Goal: Information Seeking & Learning: Learn about a topic

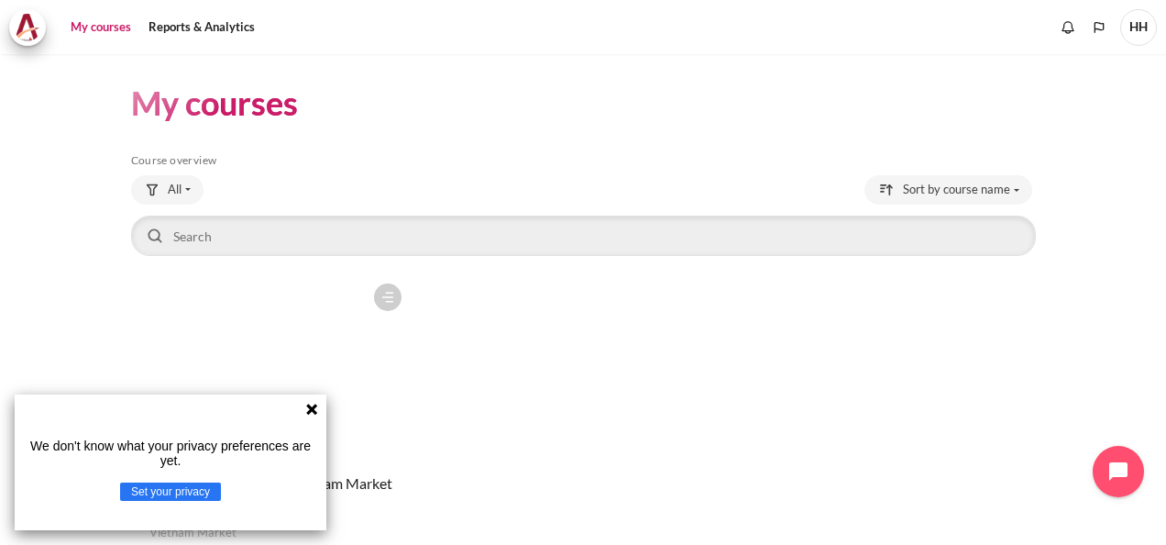
click at [310, 412] on icon at bounding box center [311, 408] width 11 height 11
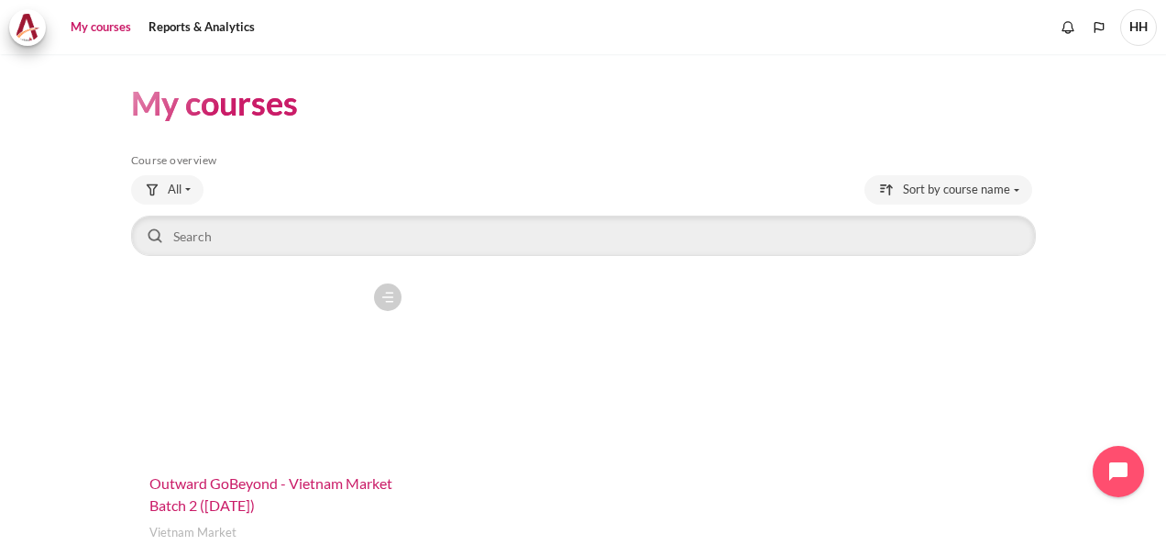
click at [248, 482] on span "Outward GoBeyond - Vietnam Market Batch 2 ([DATE])" at bounding box center [270, 493] width 243 height 39
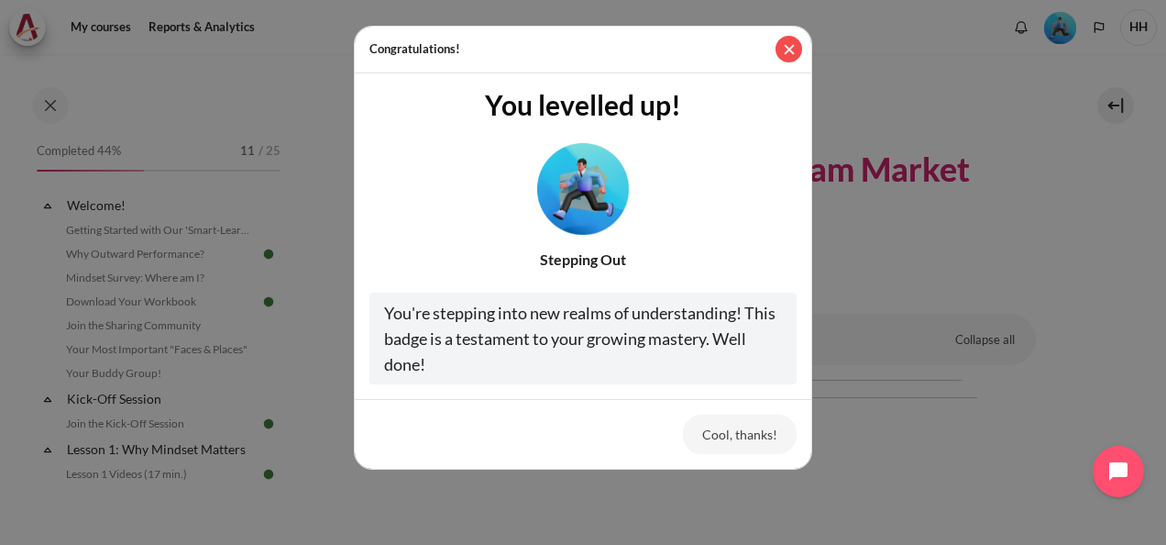
click at [792, 42] on button "Close" at bounding box center [789, 49] width 27 height 27
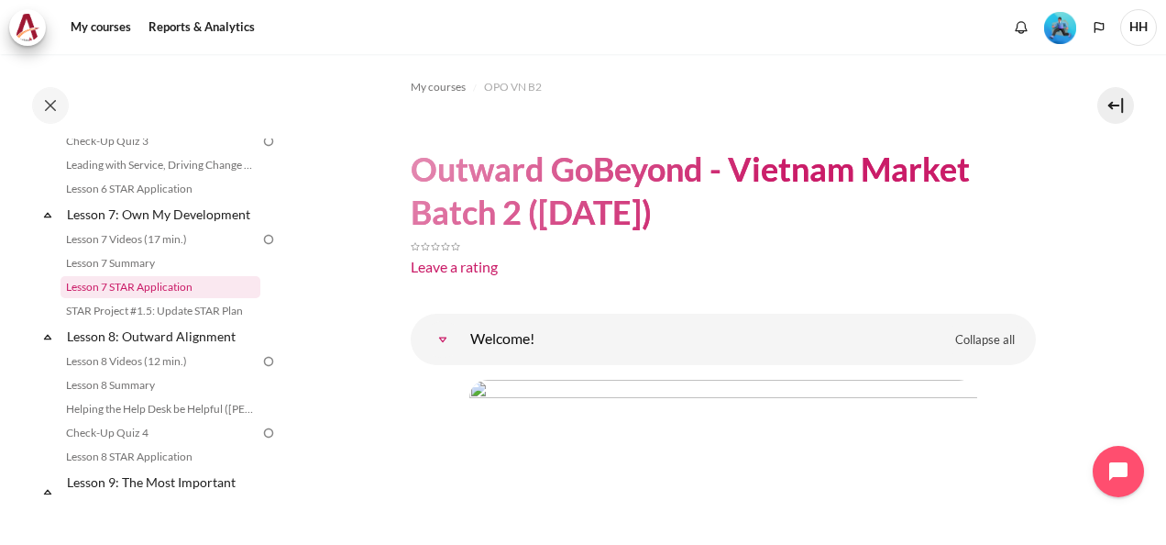
scroll to position [917, 0]
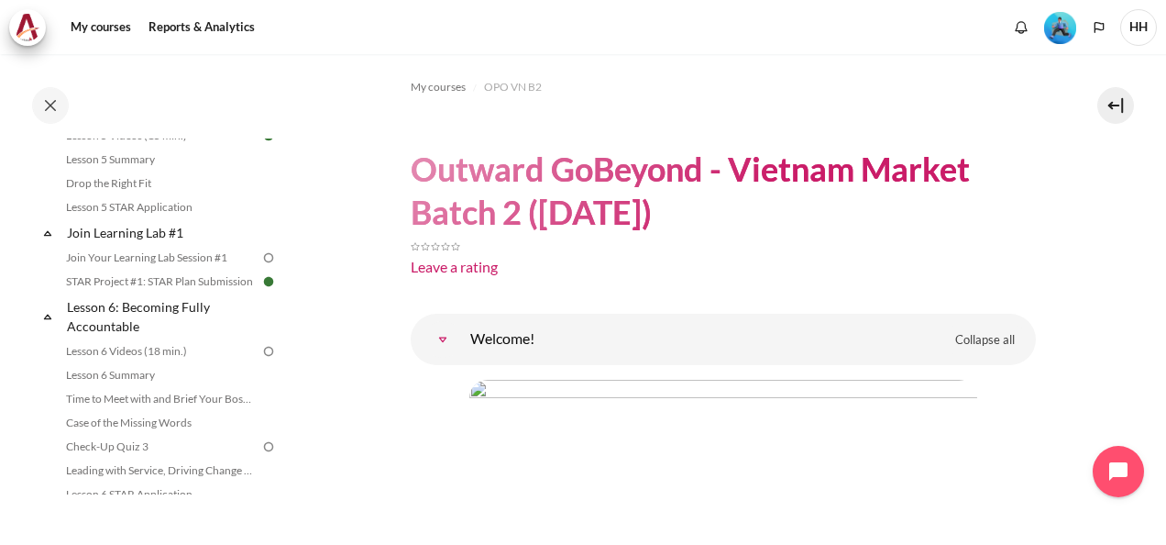
click at [260, 266] on img at bounding box center [268, 257] width 17 height 17
click at [198, 269] on link "Join Your Learning Lab Session #1" at bounding box center [161, 258] width 200 height 22
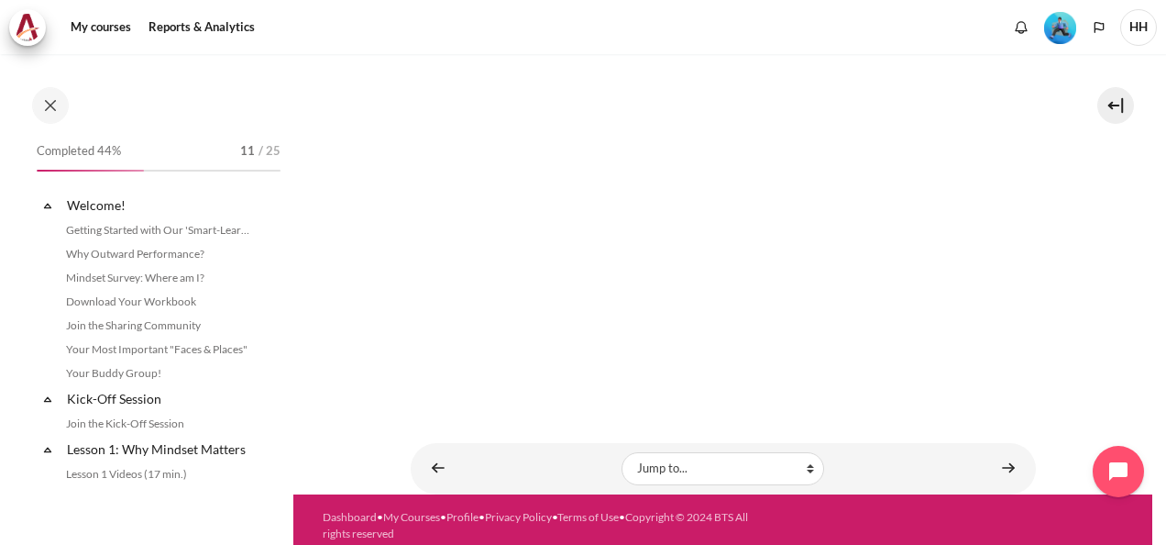
scroll to position [901, 0]
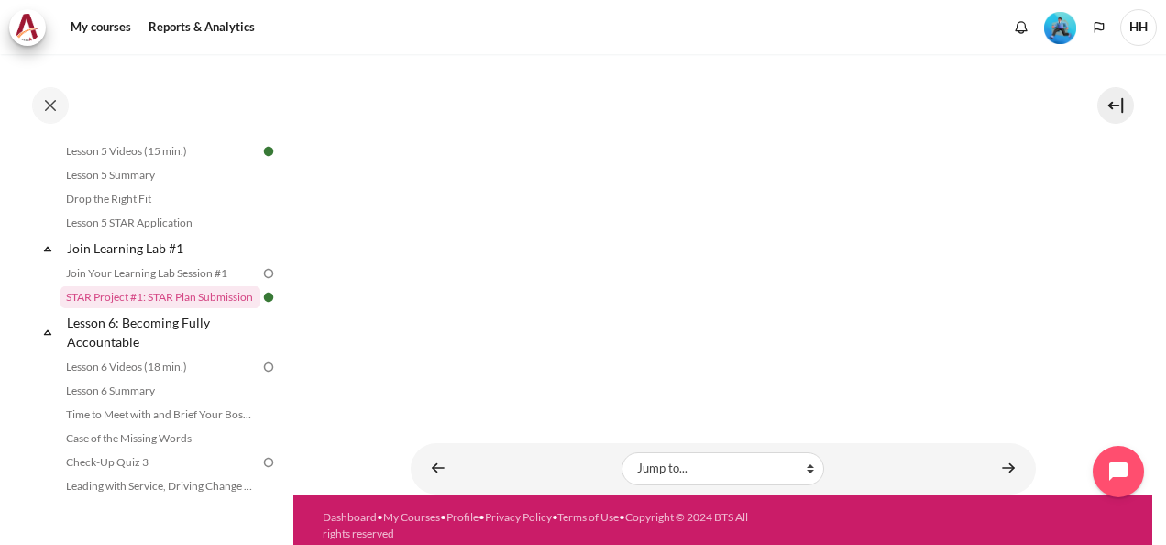
click at [264, 281] on img at bounding box center [268, 273] width 17 height 17
click at [260, 281] on img at bounding box center [268, 273] width 17 height 17
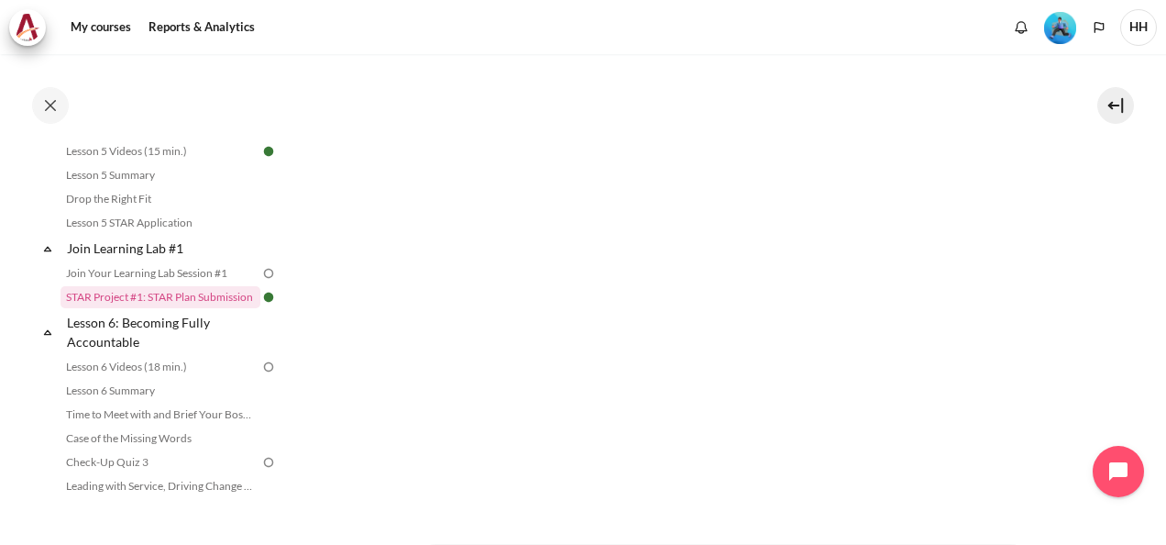
scroll to position [732, 0]
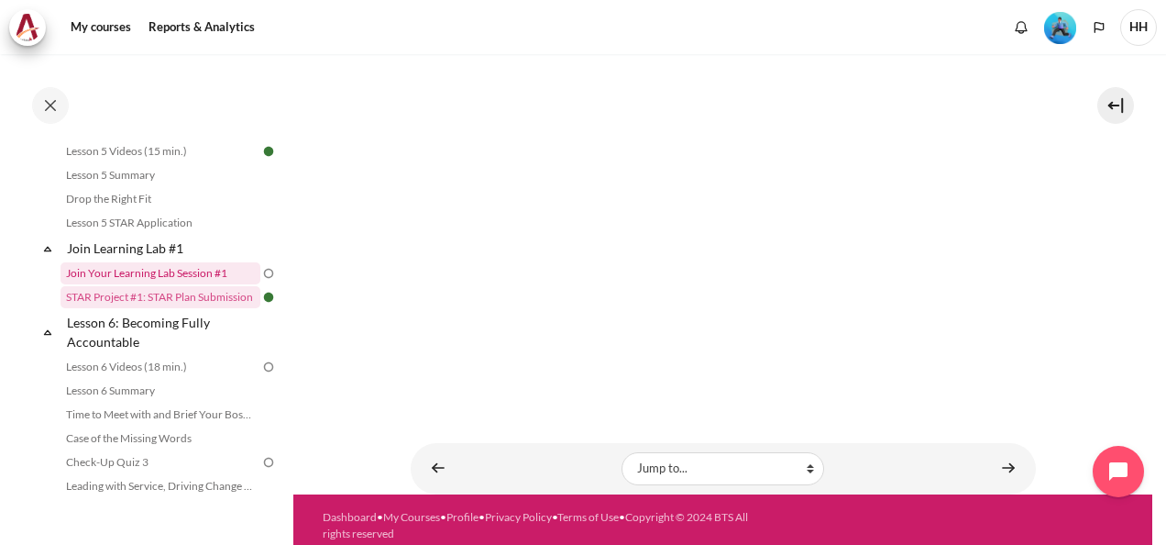
click at [185, 284] on link "Join Your Learning Lab Session #1" at bounding box center [161, 273] width 200 height 22
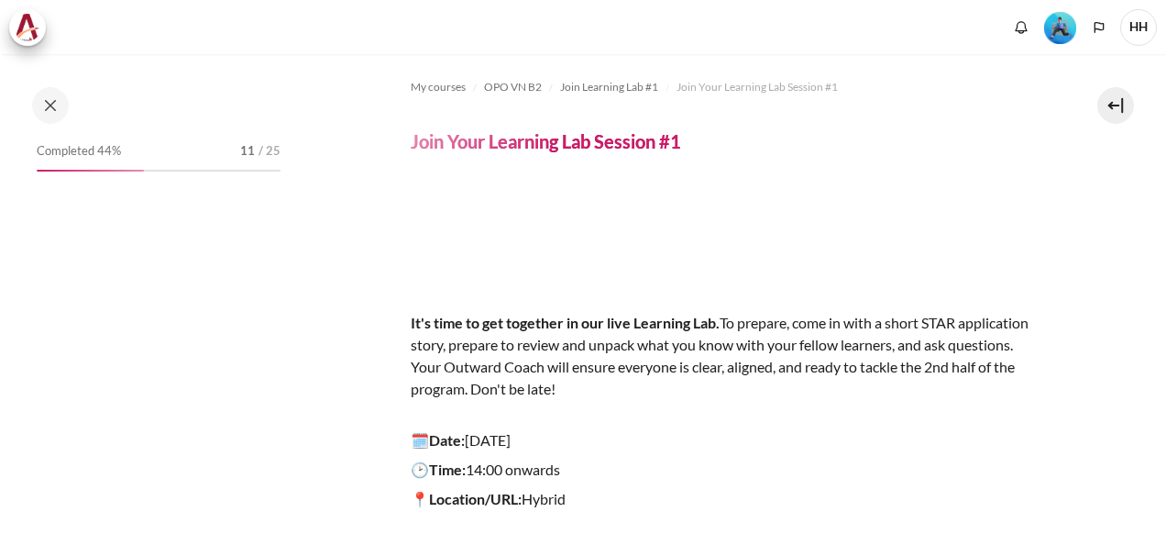
scroll to position [299, 0]
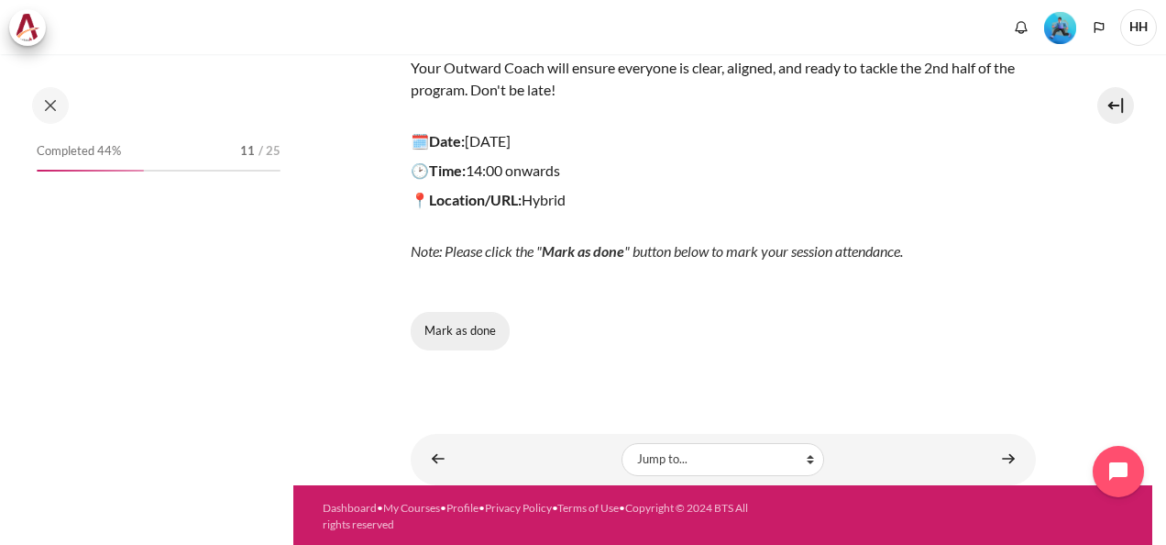
click at [443, 334] on button "Mark as done" at bounding box center [460, 331] width 99 height 39
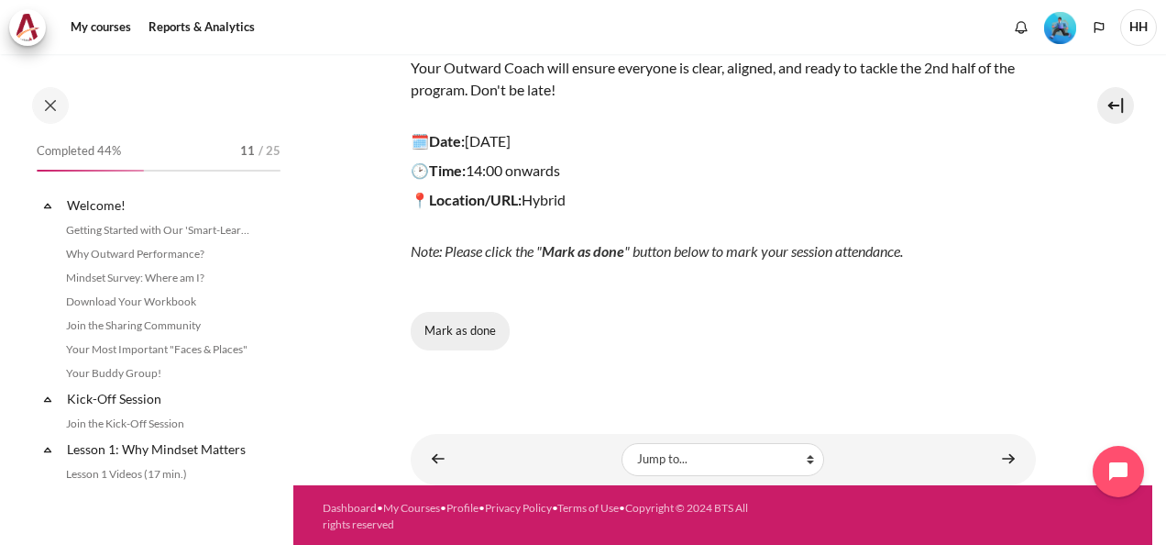
scroll to position [877, 0]
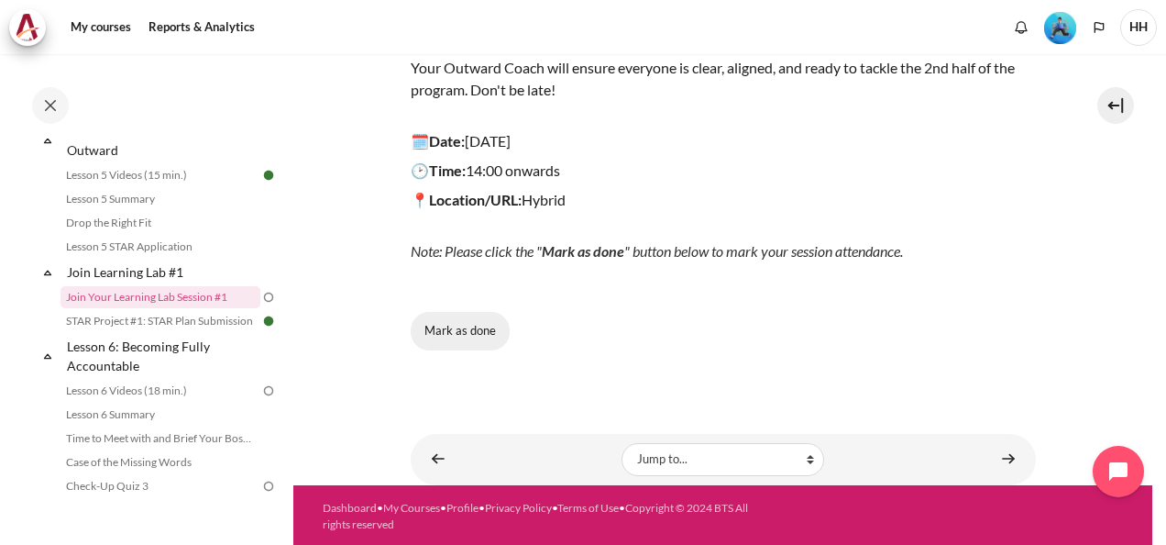
click at [468, 330] on button "Mark as done" at bounding box center [460, 331] width 99 height 39
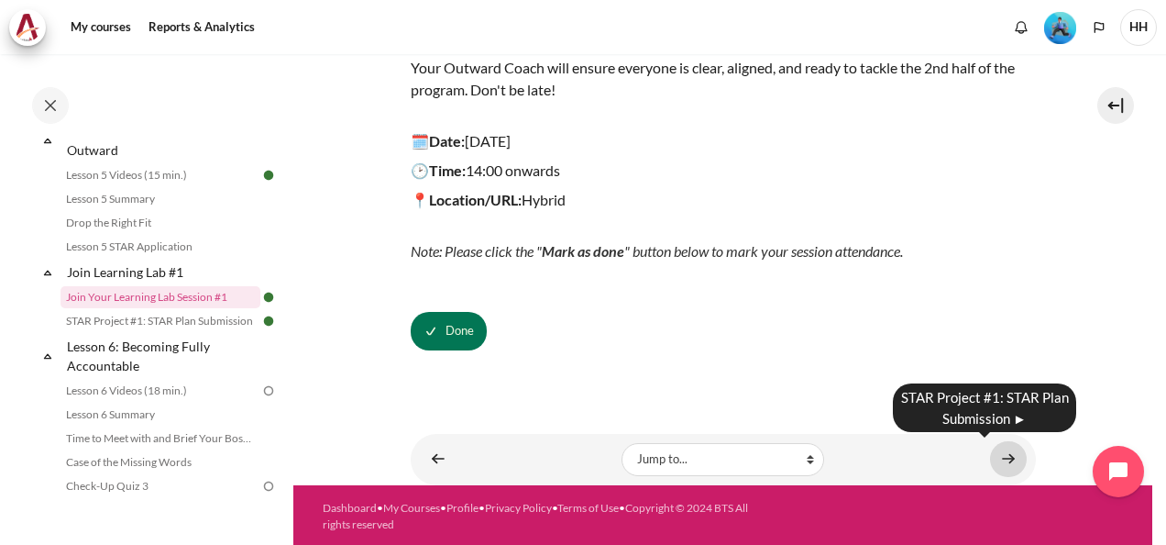
click at [1005, 458] on link "Content" at bounding box center [1008, 459] width 37 height 36
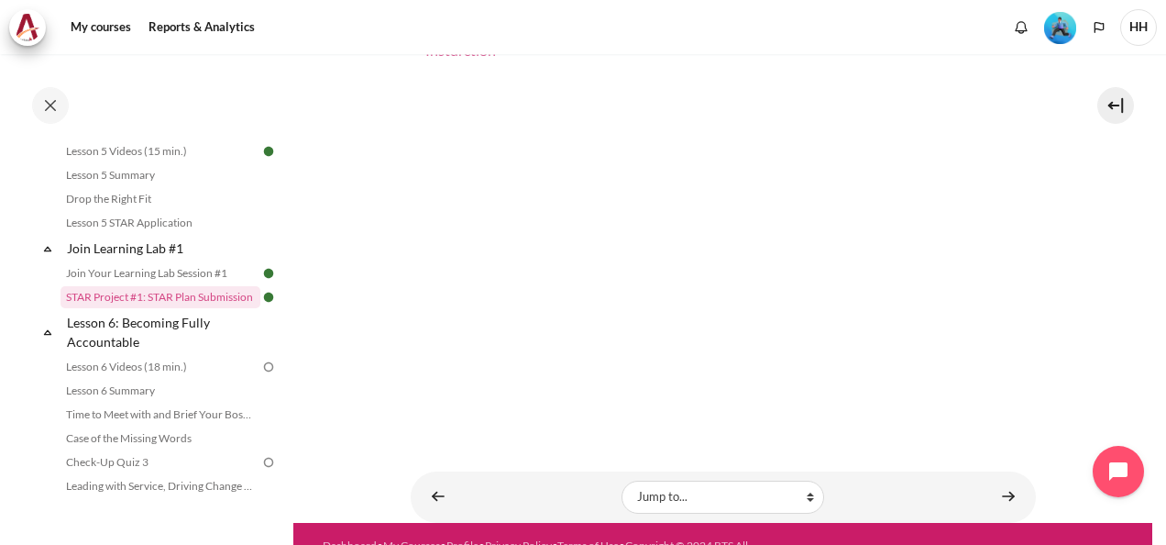
scroll to position [732, 0]
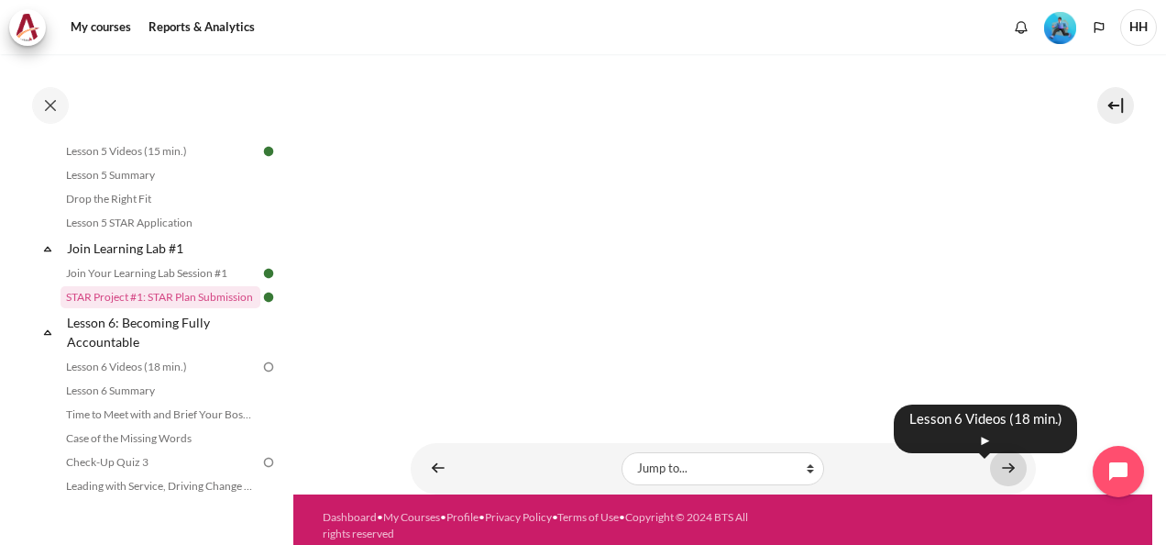
click at [999, 457] on link "Content" at bounding box center [1008, 468] width 37 height 36
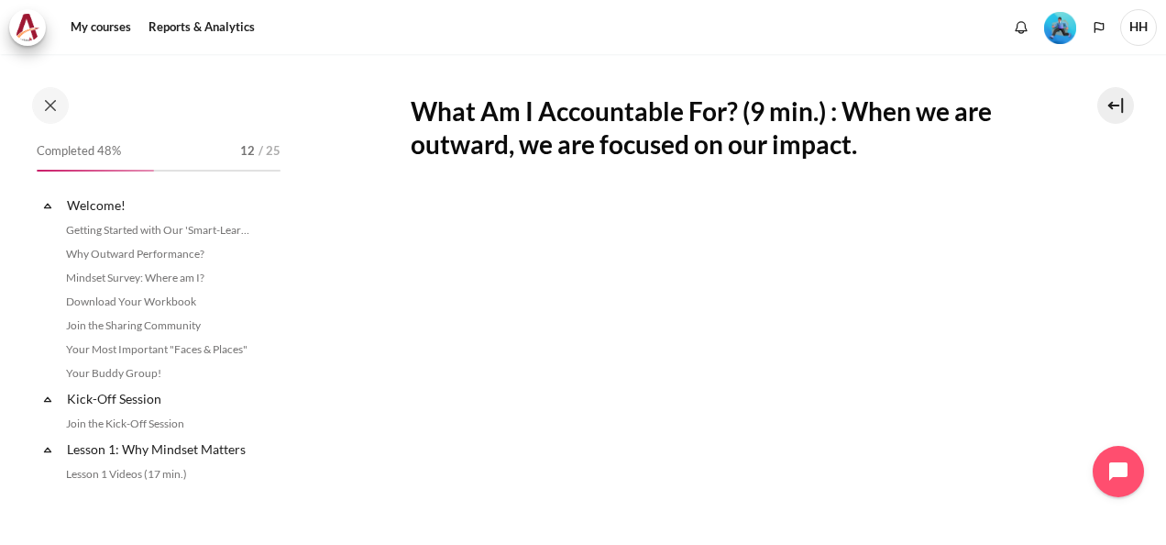
scroll to position [971, 0]
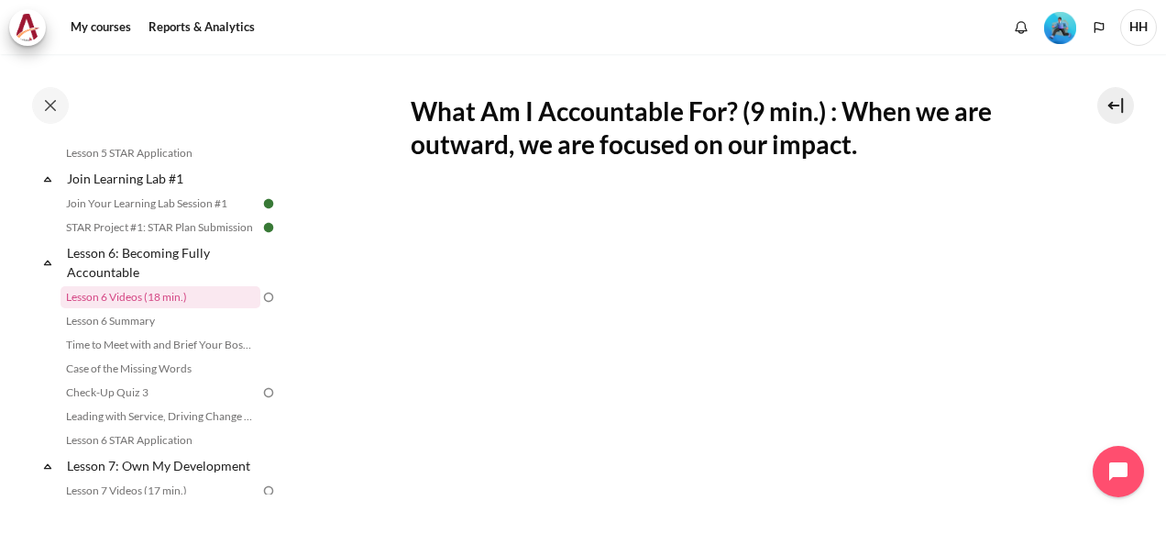
click at [753, 164] on div "What Am I Accountable For? (9 min.) : When we are outward, we are focused on ou…" at bounding box center [723, 466] width 625 height 843
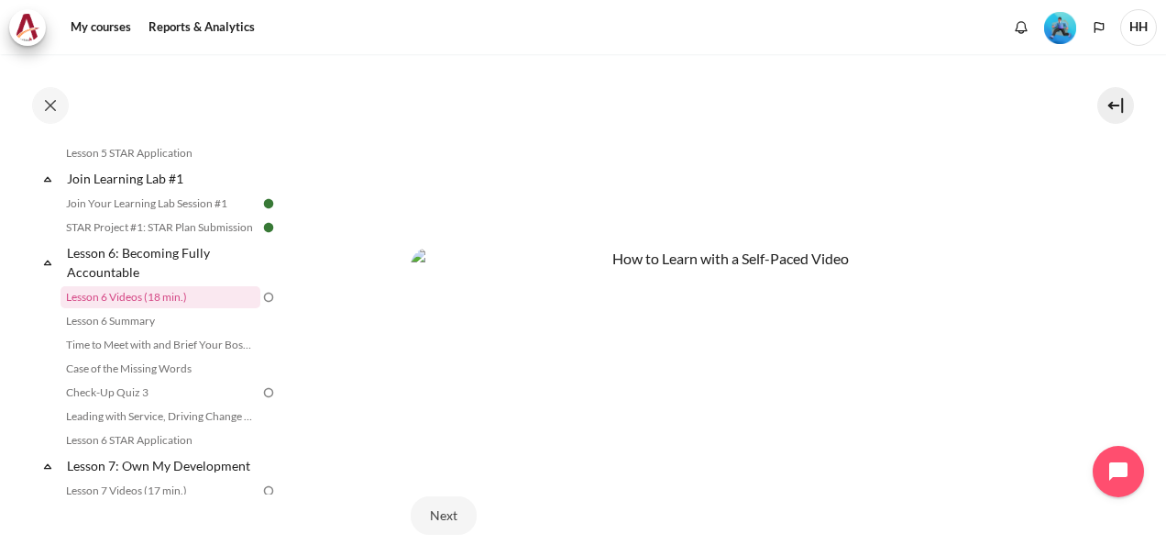
scroll to position [335, 0]
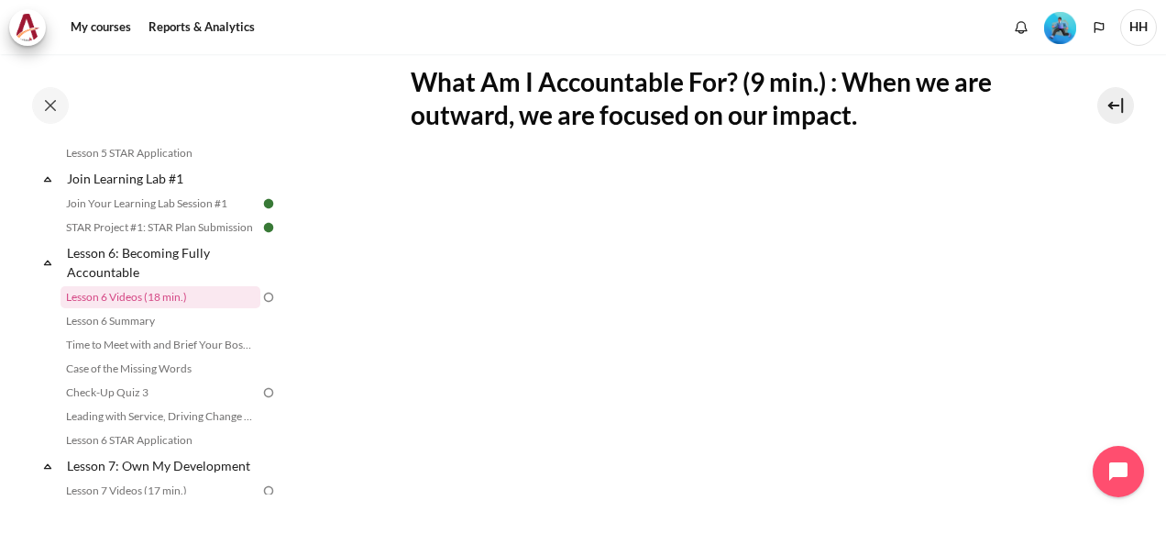
click at [372, 391] on section "My courses OPO VN B2 Lesson 6: Becoming Fully Accountable Lesson 6 Videos (18 m…" at bounding box center [722, 341] width 859 height 1245
click at [341, 359] on section "My courses OPO VN B2 Lesson 6: Becoming Fully Accountable Lesson 6 Videos (18 m…" at bounding box center [722, 341] width 859 height 1245
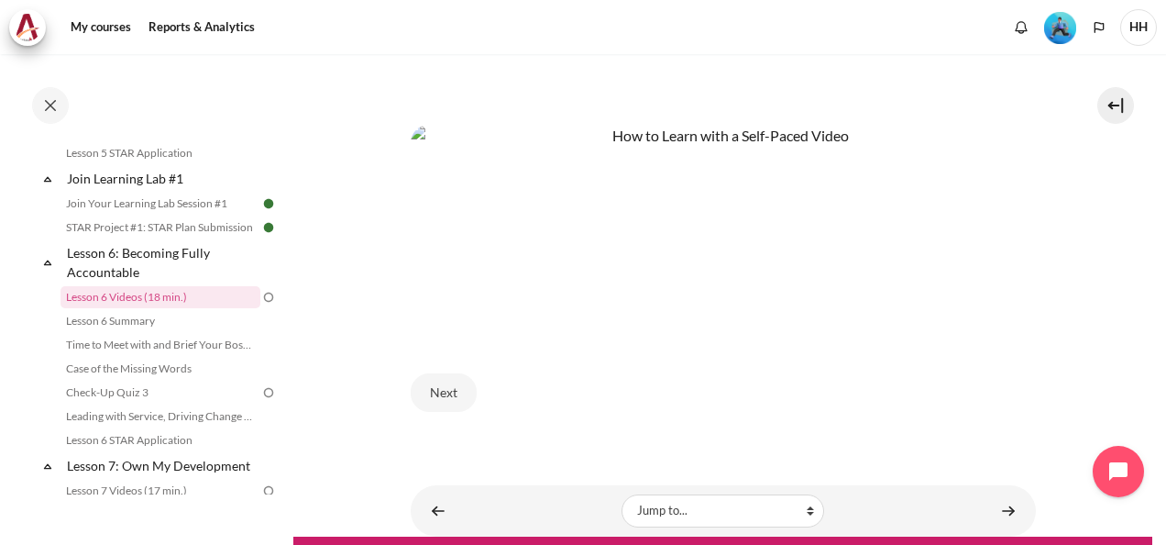
scroll to position [807, 0]
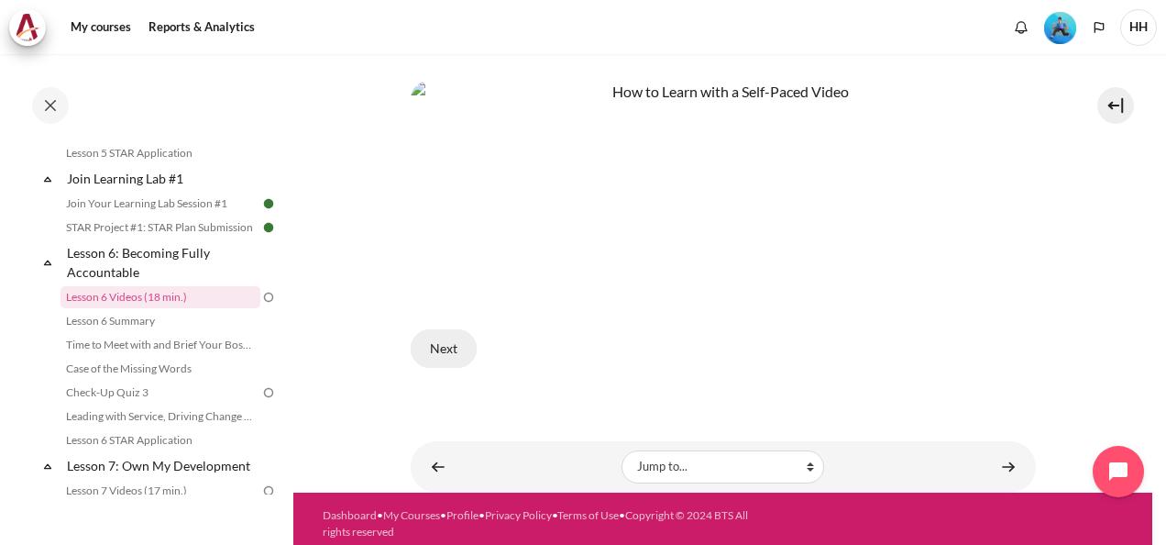
click at [437, 339] on button "Next" at bounding box center [444, 348] width 66 height 39
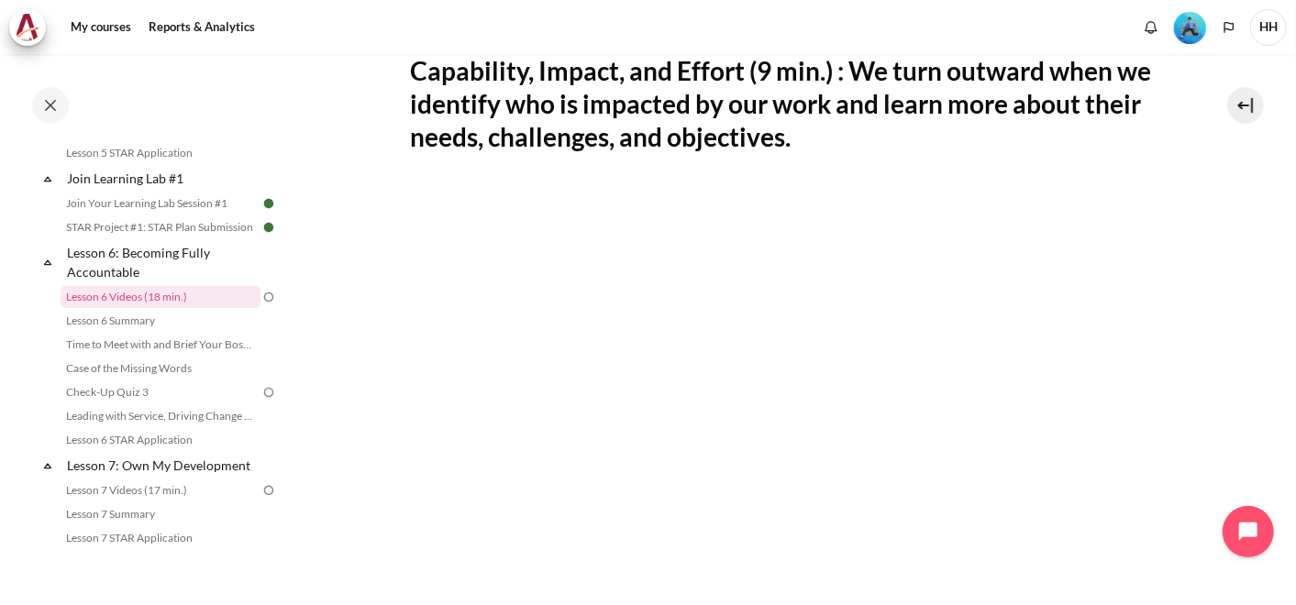
scroll to position [685, 0]
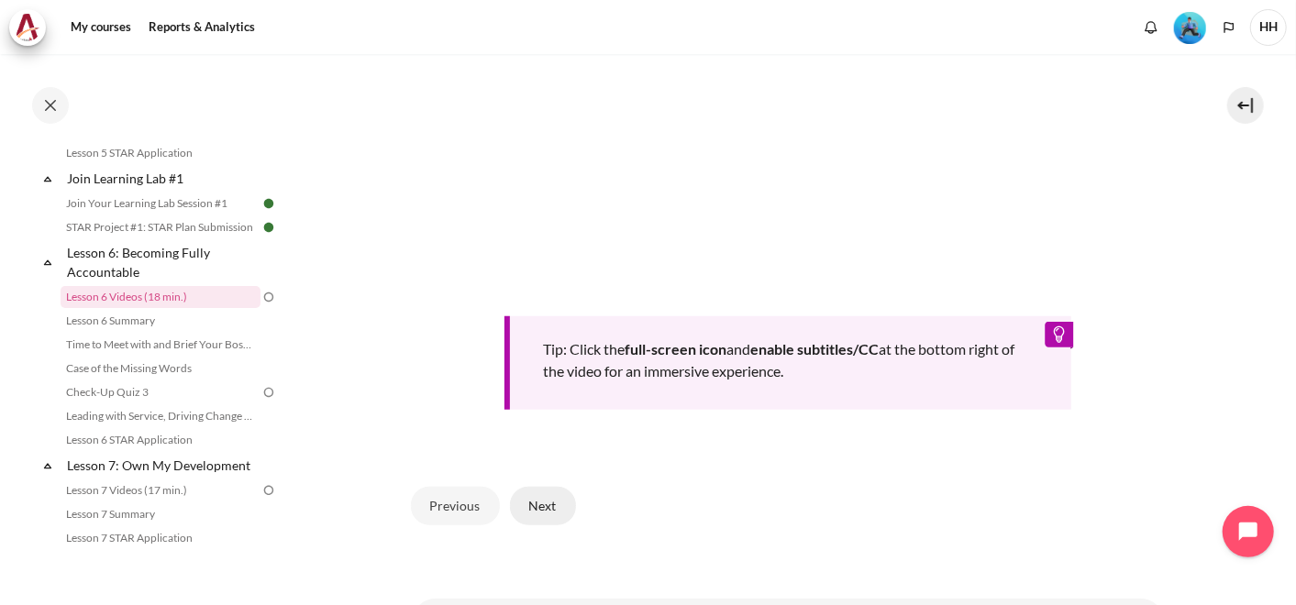
click at [552, 495] on button "Next" at bounding box center [543, 506] width 66 height 39
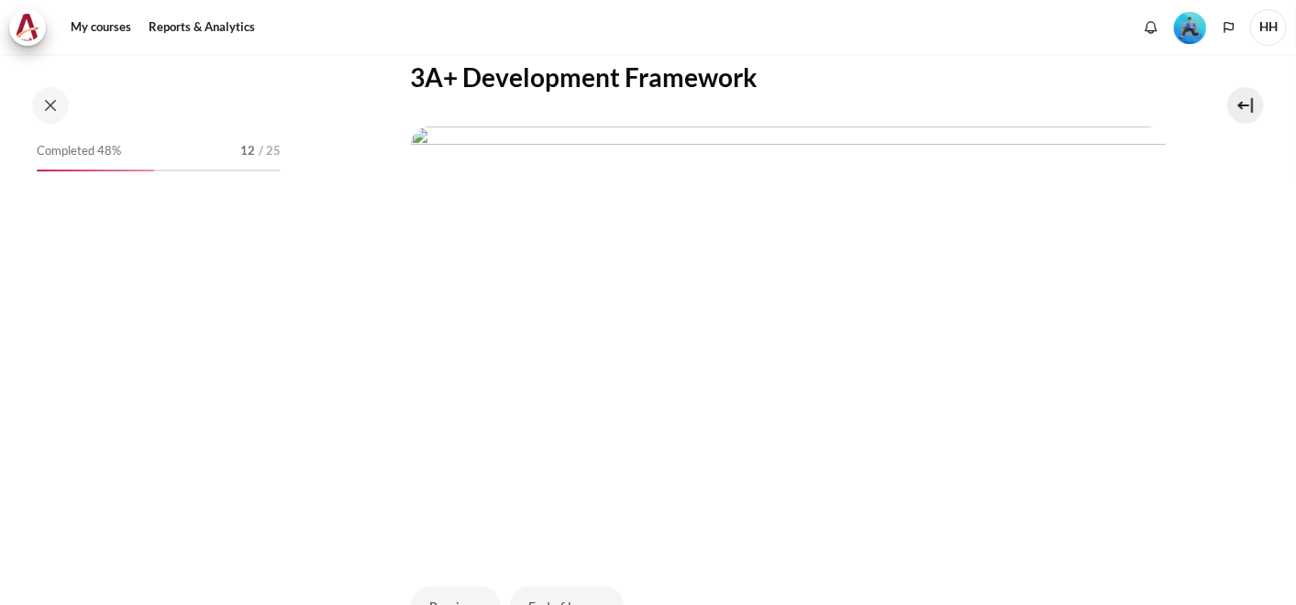
scroll to position [940, 0]
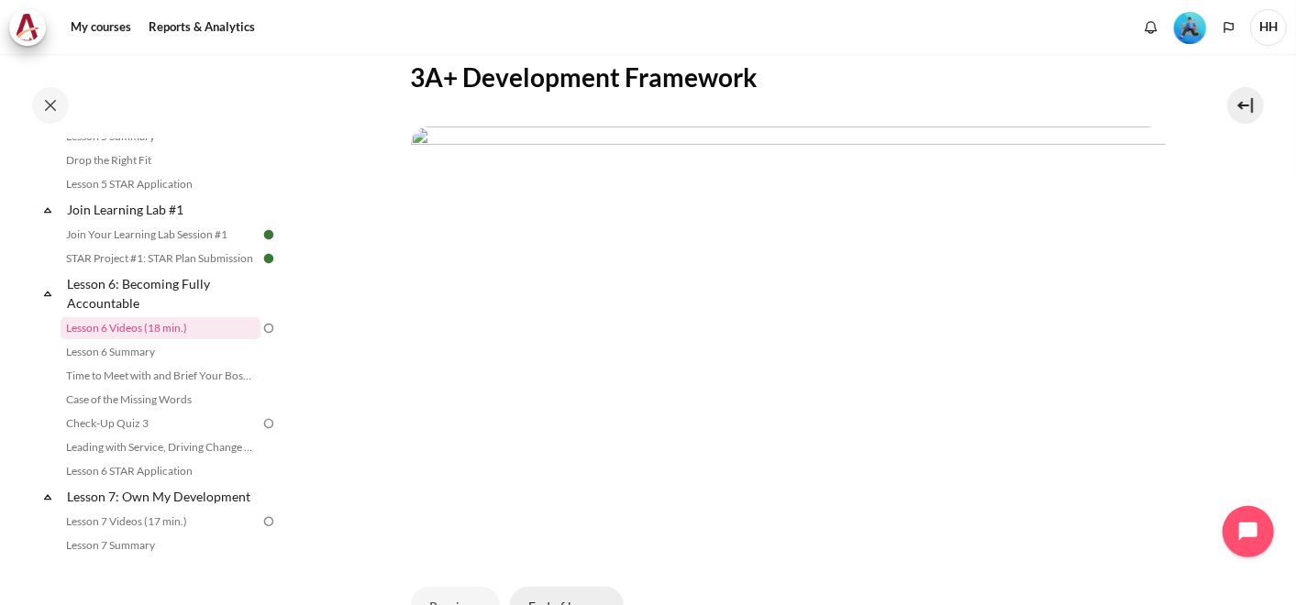
click at [580, 591] on button "End of lesson" at bounding box center [567, 606] width 114 height 39
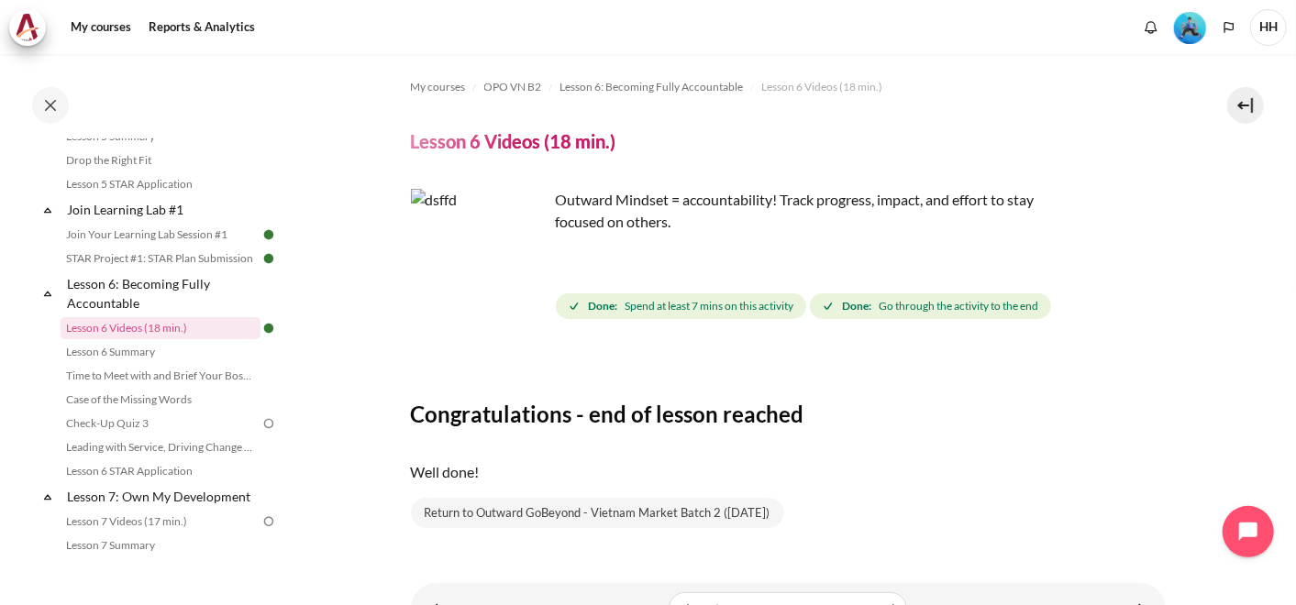
scroll to position [91, 0]
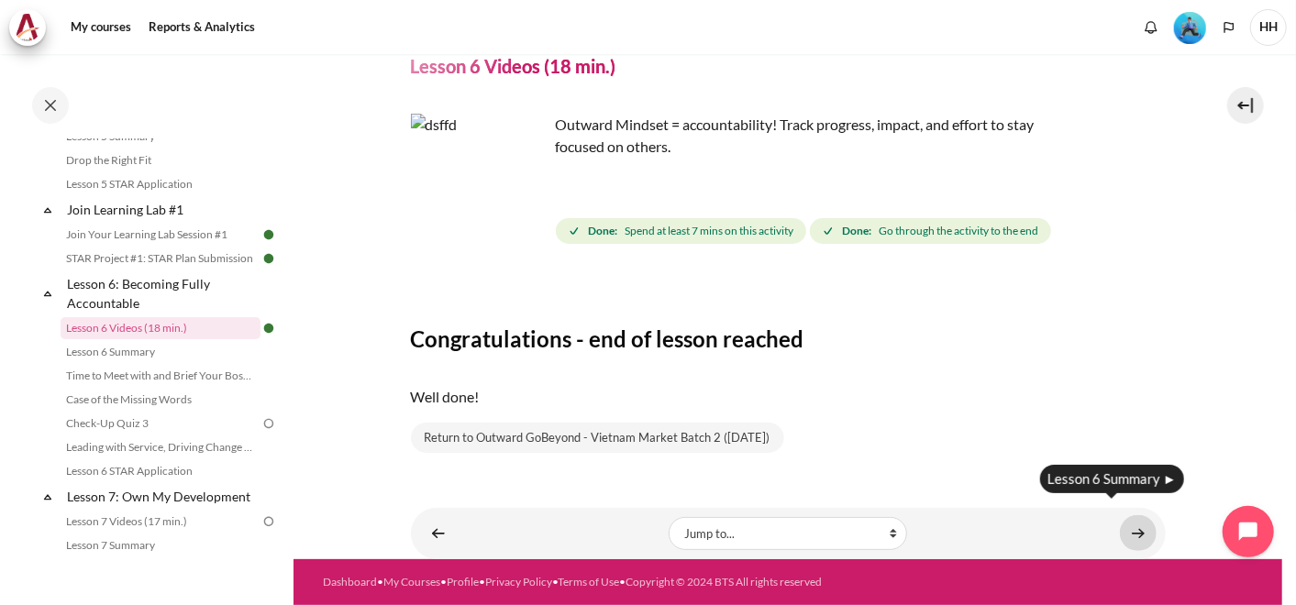
click at [1129, 515] on link "Content" at bounding box center [1138, 533] width 37 height 36
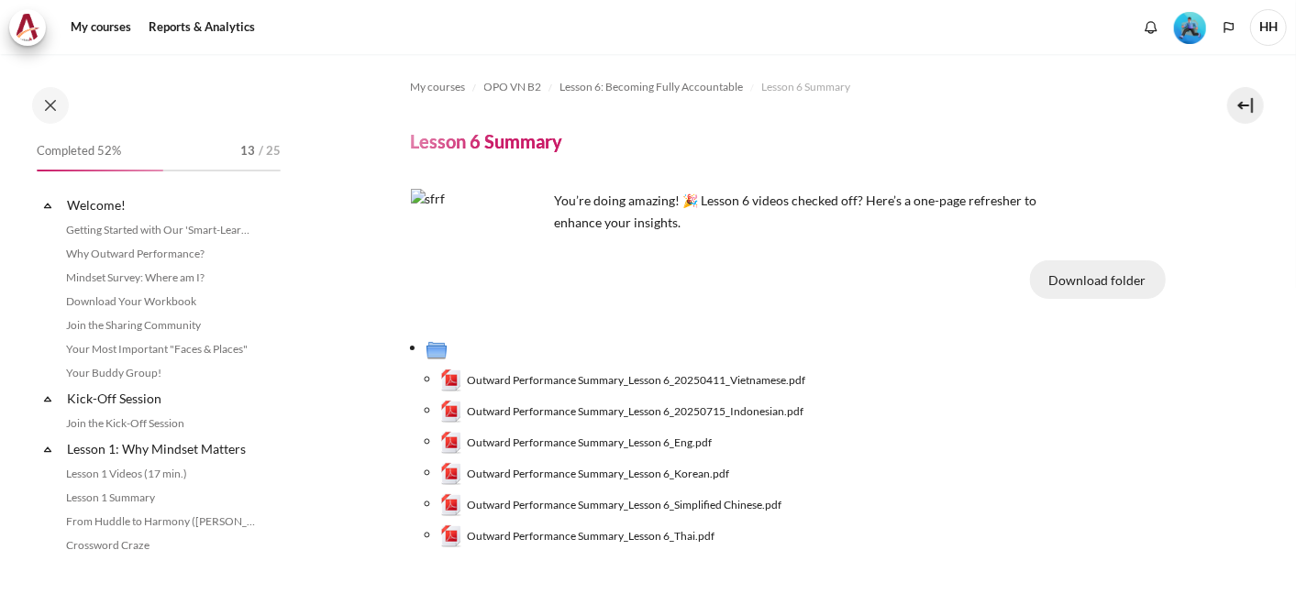
scroll to position [964, 0]
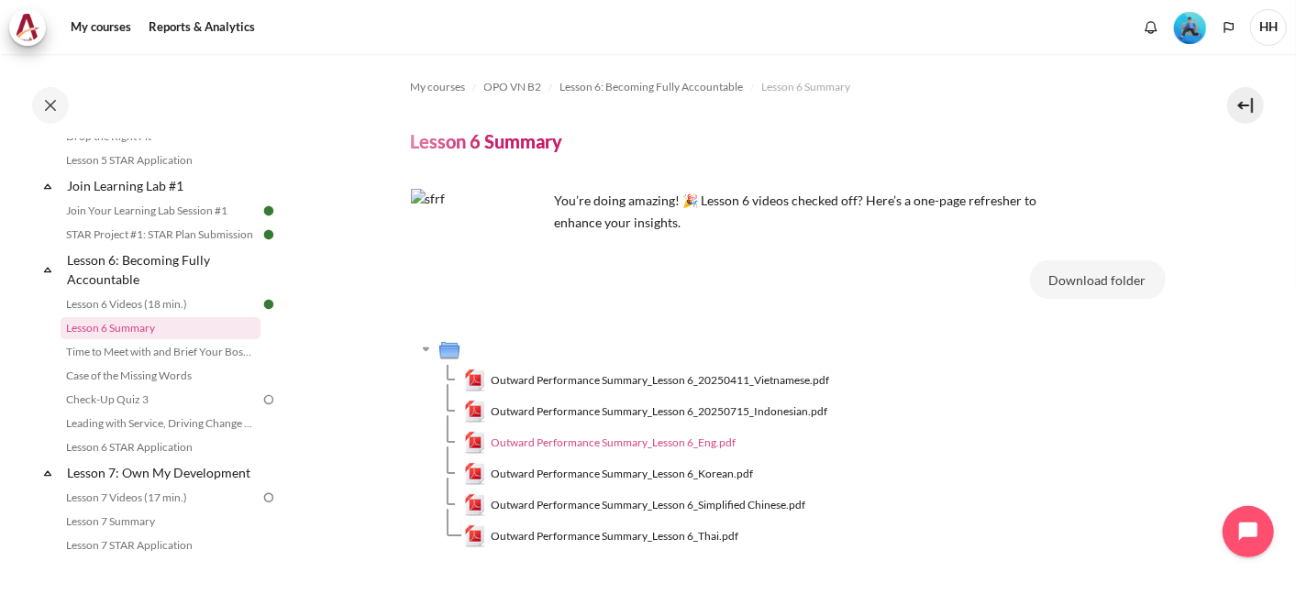
click at [697, 447] on span "Outward Performance Summary_Lesson 6_Eng.pdf" at bounding box center [613, 443] width 245 height 17
click at [731, 380] on span "Outward Performance Summary_Lesson 6_20250411_Vietnamese.pdf" at bounding box center [660, 380] width 338 height 17
click at [1080, 281] on button "Download folder" at bounding box center [1098, 279] width 136 height 39
click at [1069, 390] on td "Outward Performance Summary_Lesson 6_20250411_Vietnamese.pdf" at bounding box center [814, 380] width 701 height 31
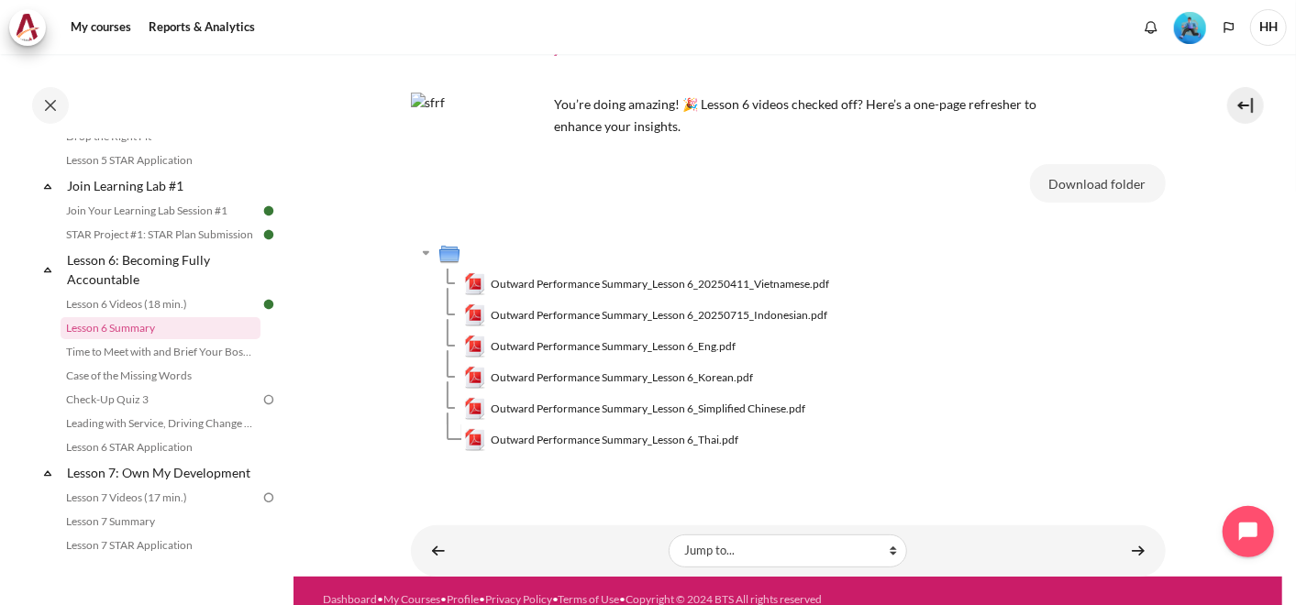
scroll to position [129, 0]
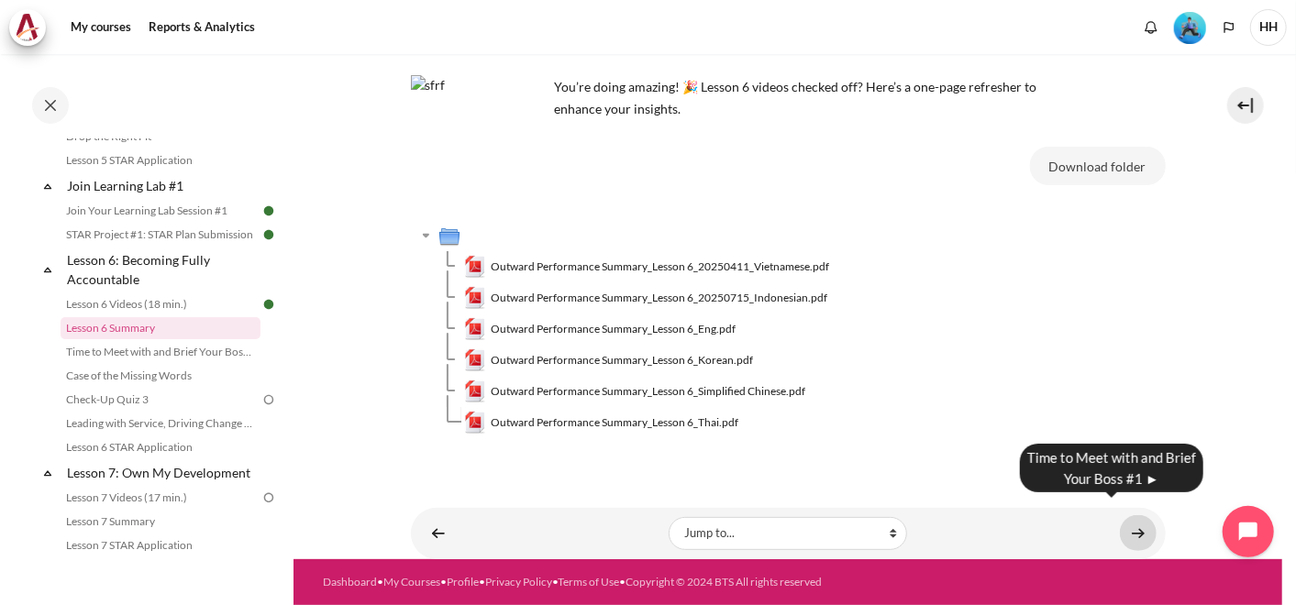
click at [1126, 517] on link "Content" at bounding box center [1138, 533] width 37 height 36
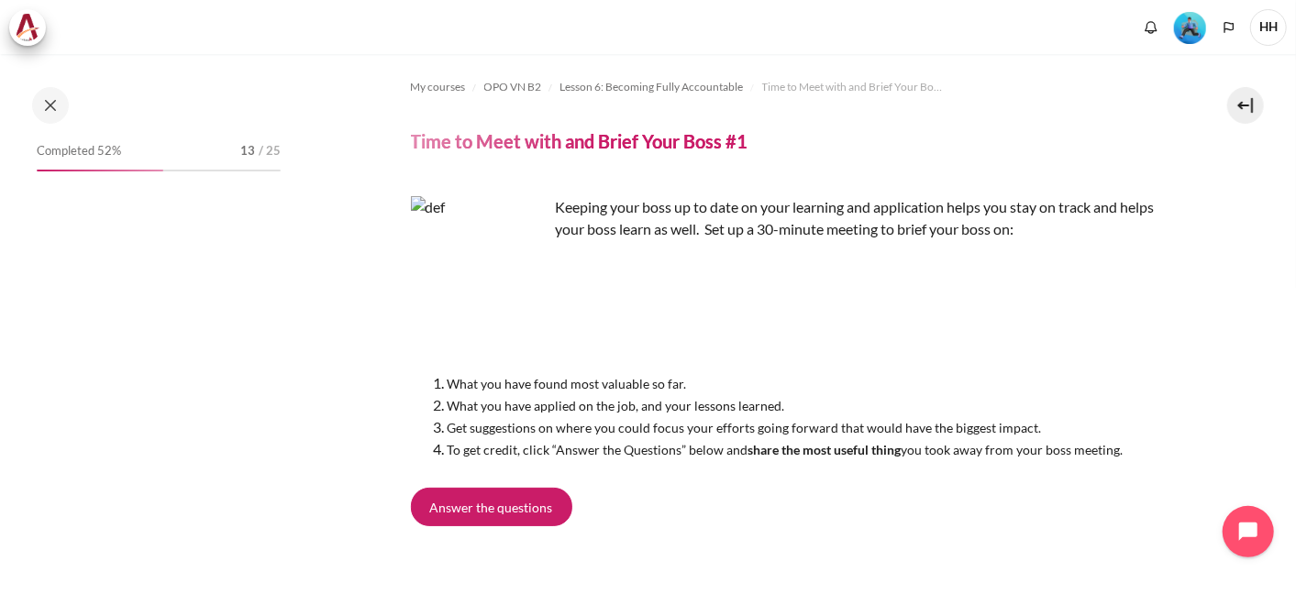
scroll to position [987, 0]
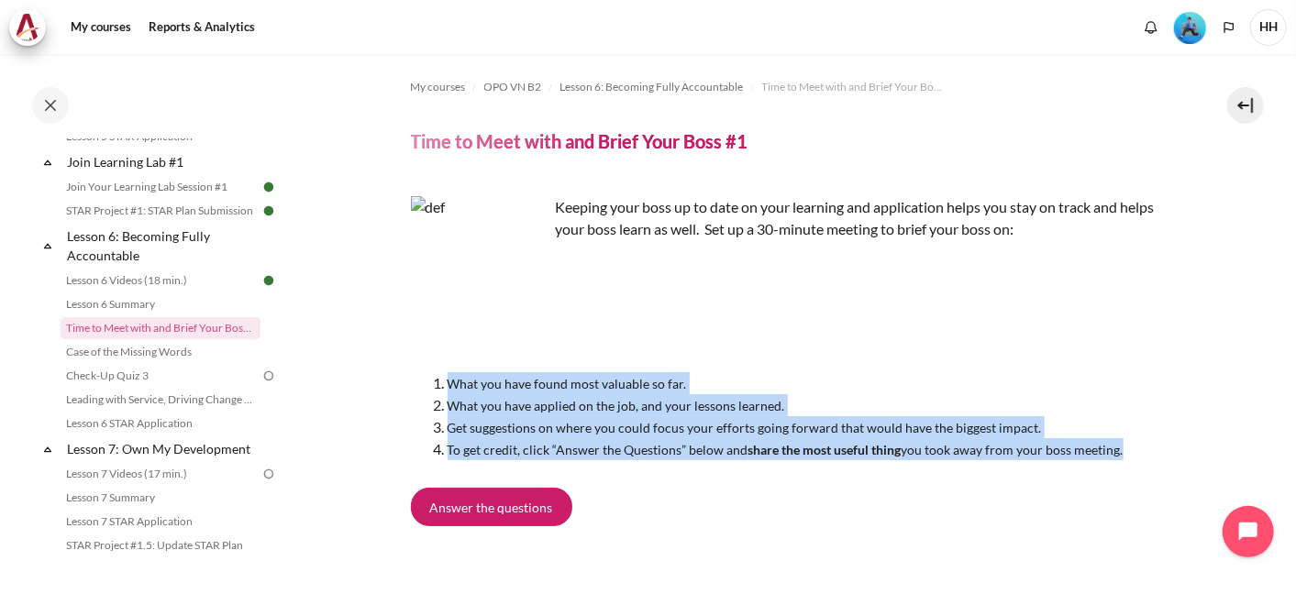
drag, startPoint x: 432, startPoint y: 380, endPoint x: 1135, endPoint y: 458, distance: 707.7
click at [1135, 458] on ol "What you have found most valuable so far. What you have applied on the job, and…" at bounding box center [788, 416] width 755 height 88
copy ol "What you have found most valuable so far. What you have applied on the job, and…"
click at [149, 363] on link "Case of the Missing Words" at bounding box center [161, 352] width 200 height 22
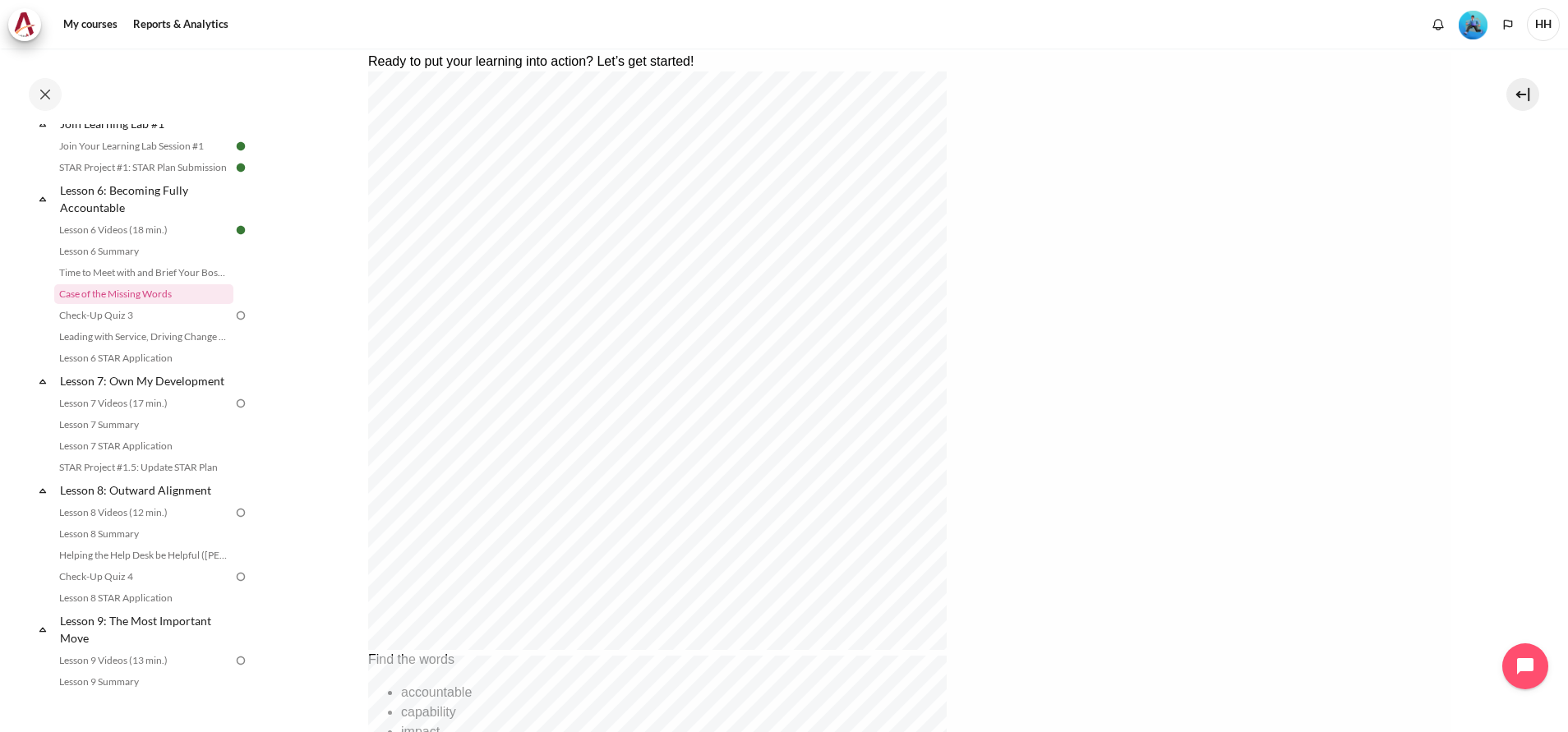
scroll to position [352, 0]
click at [168, 282] on link "Time to Meet with and Brief Your Boss #1" at bounding box center [144, 272] width 179 height 20
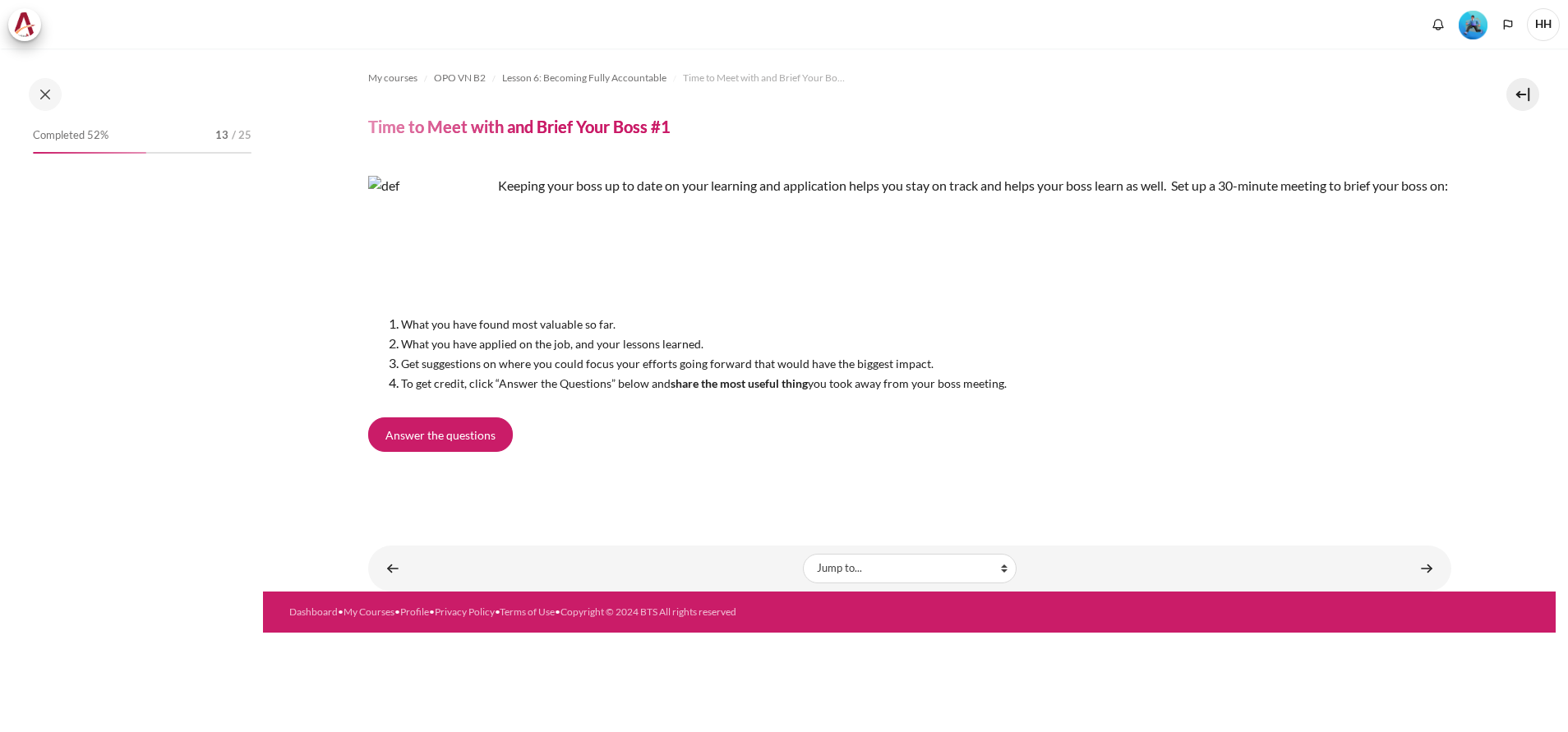
scroll to position [825, 0]
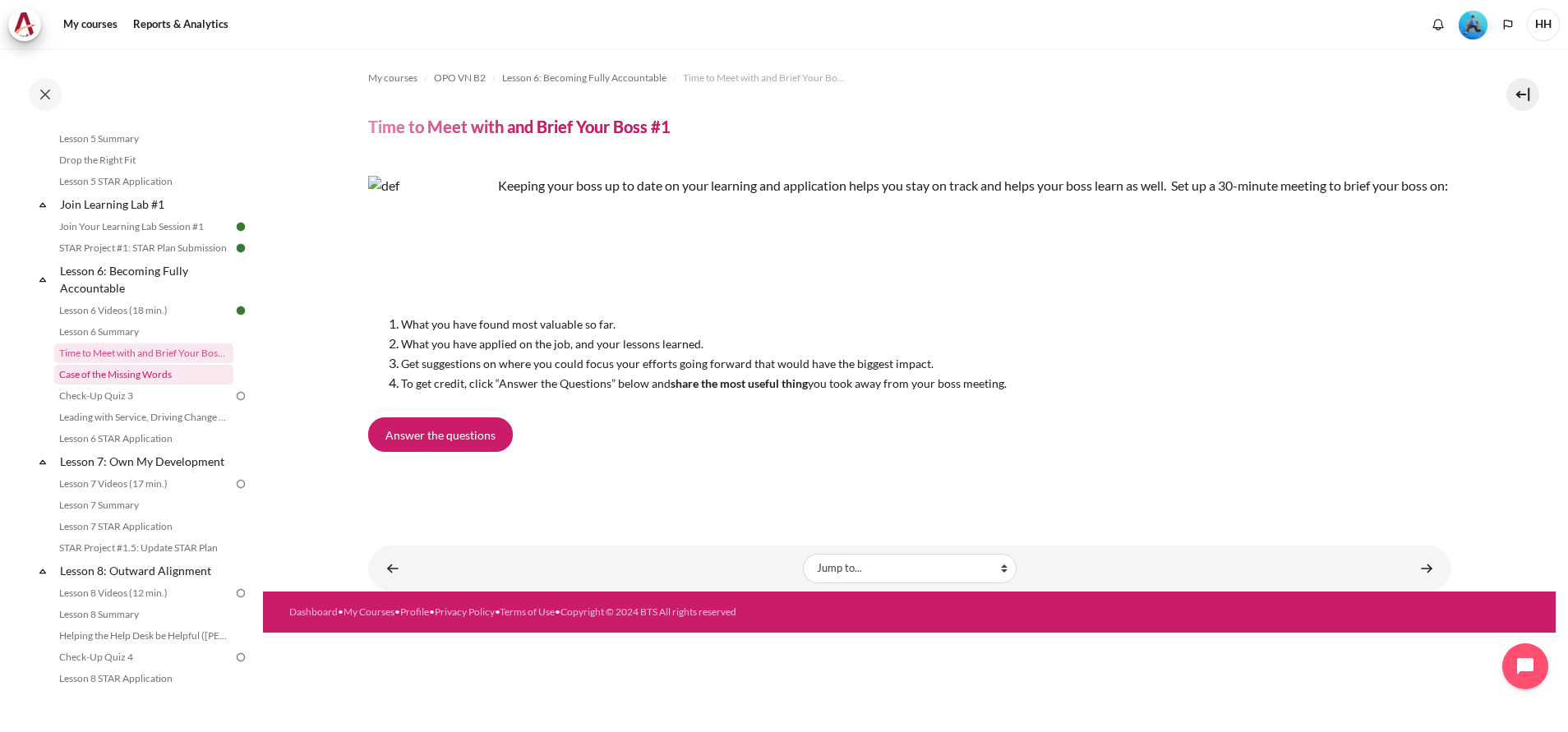
click at [123, 384] on link "Case of the Missing Words" at bounding box center [144, 375] width 179 height 20
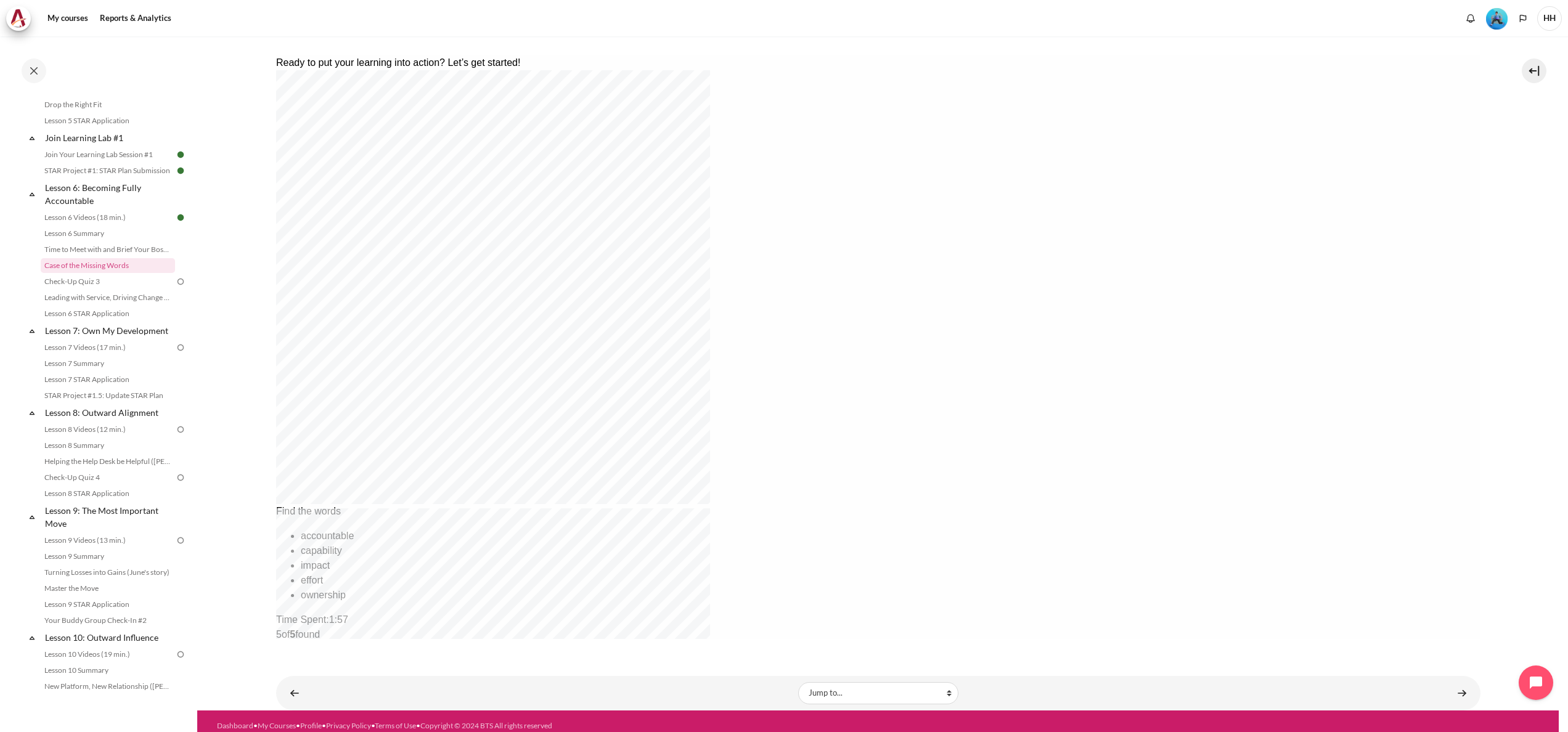
scroll to position [257, 0]
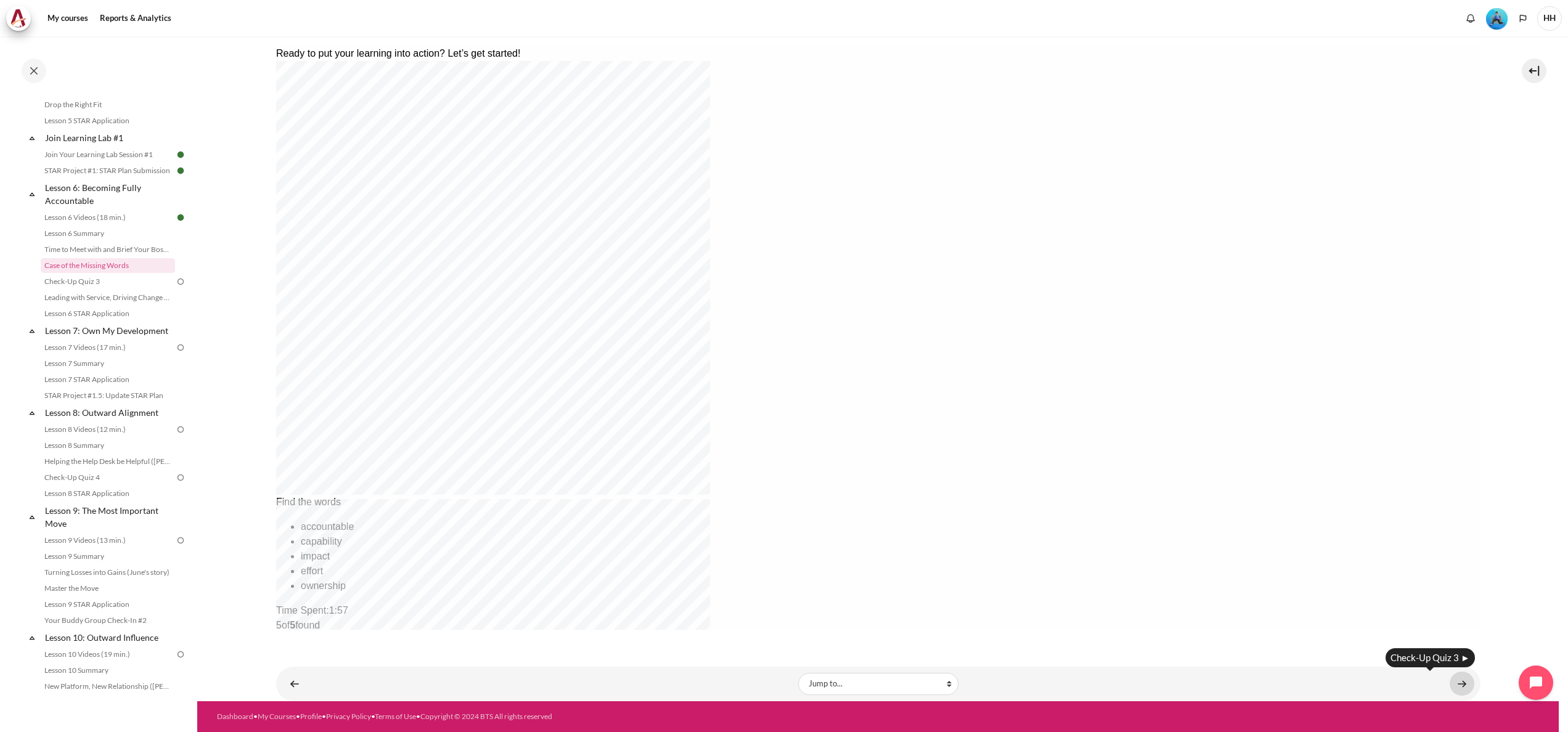
click at [1175, 548] on link "Content" at bounding box center [1462, 684] width 25 height 24
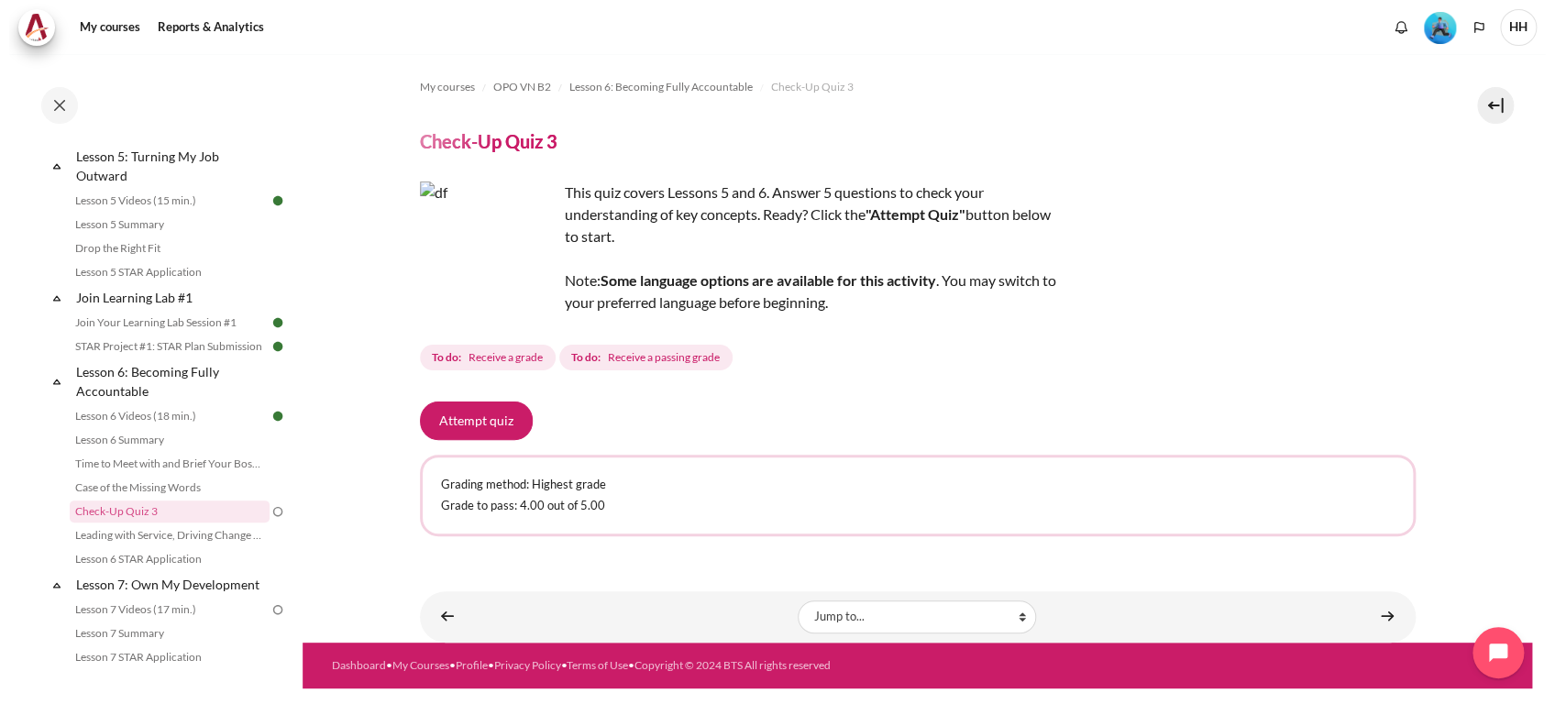
scroll to position [851, 0]
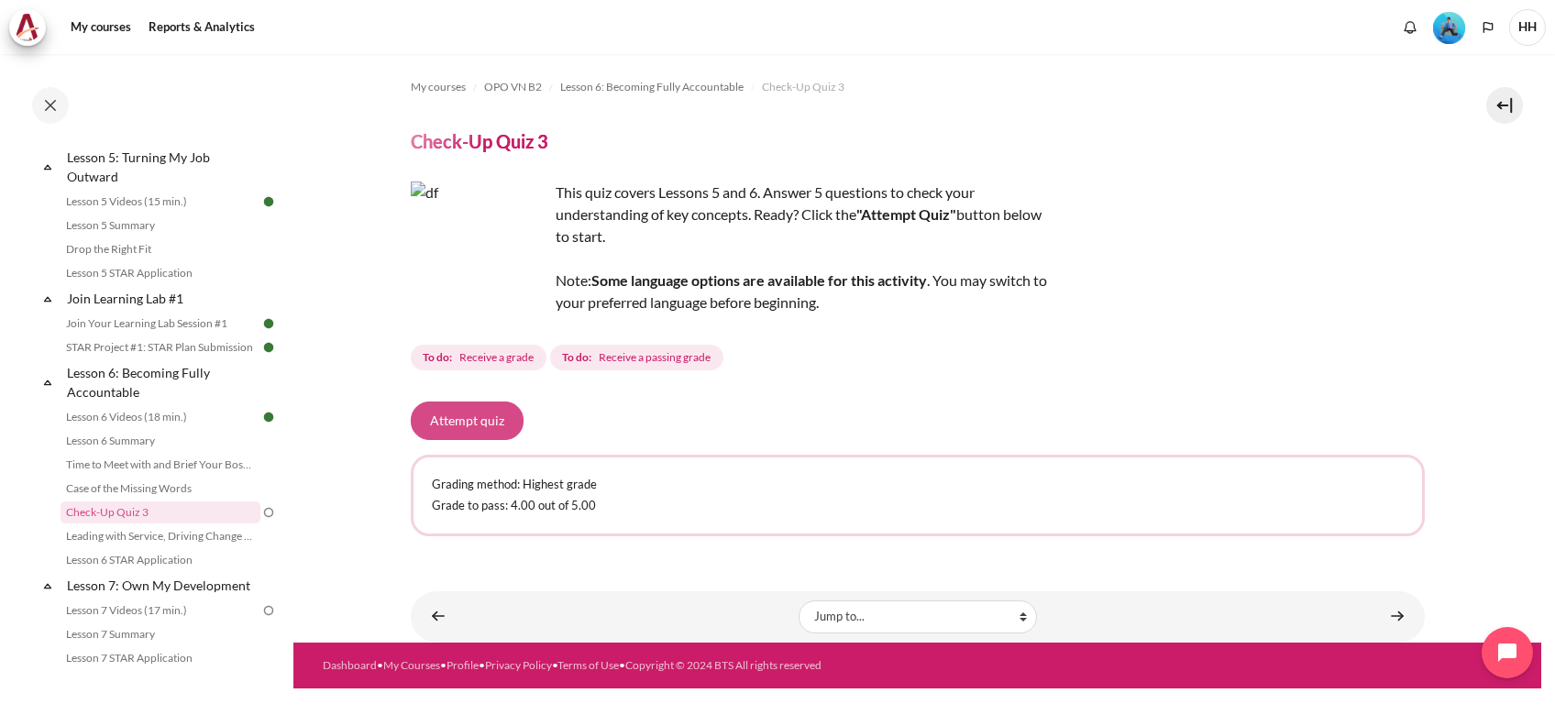
click at [440, 418] on button "Attempt quiz" at bounding box center [467, 421] width 113 height 39
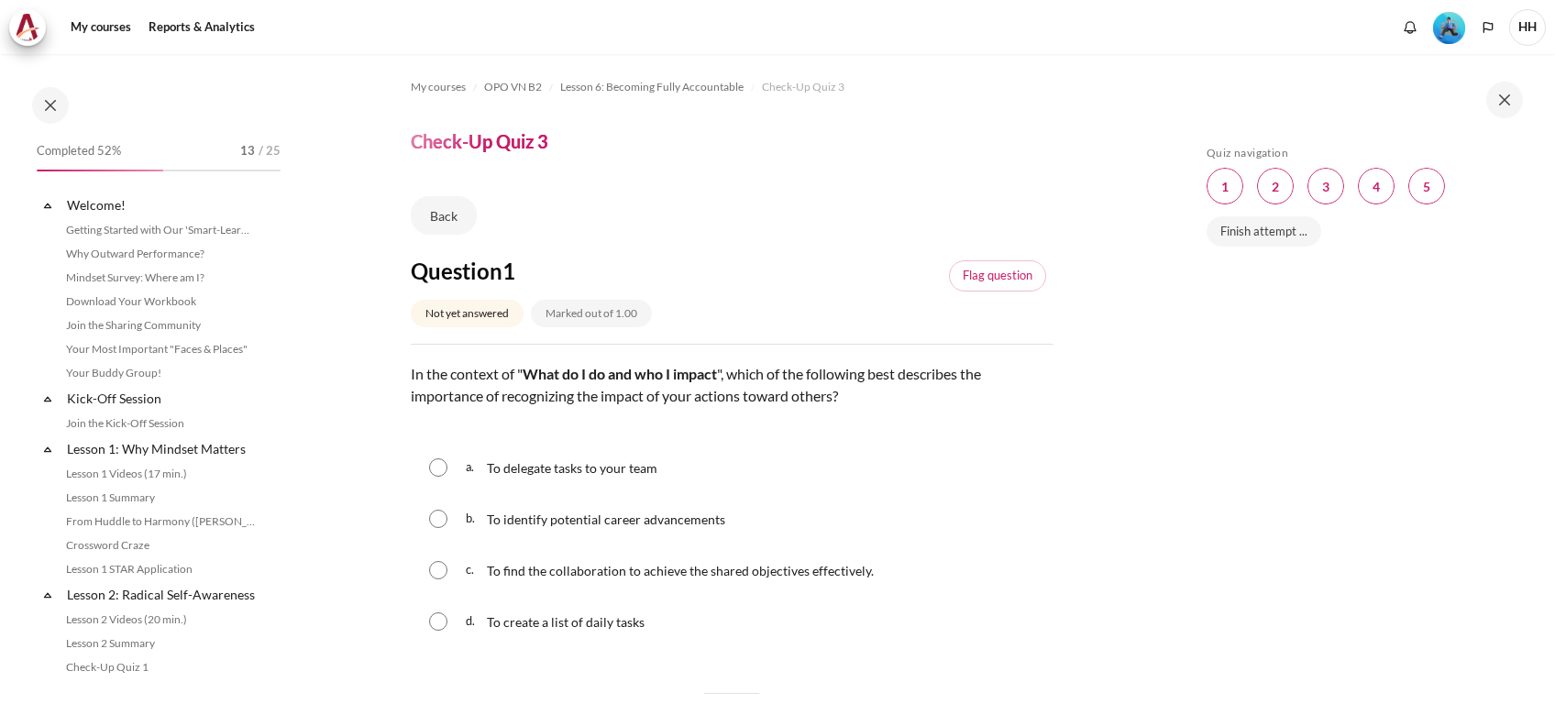
scroll to position [995, 0]
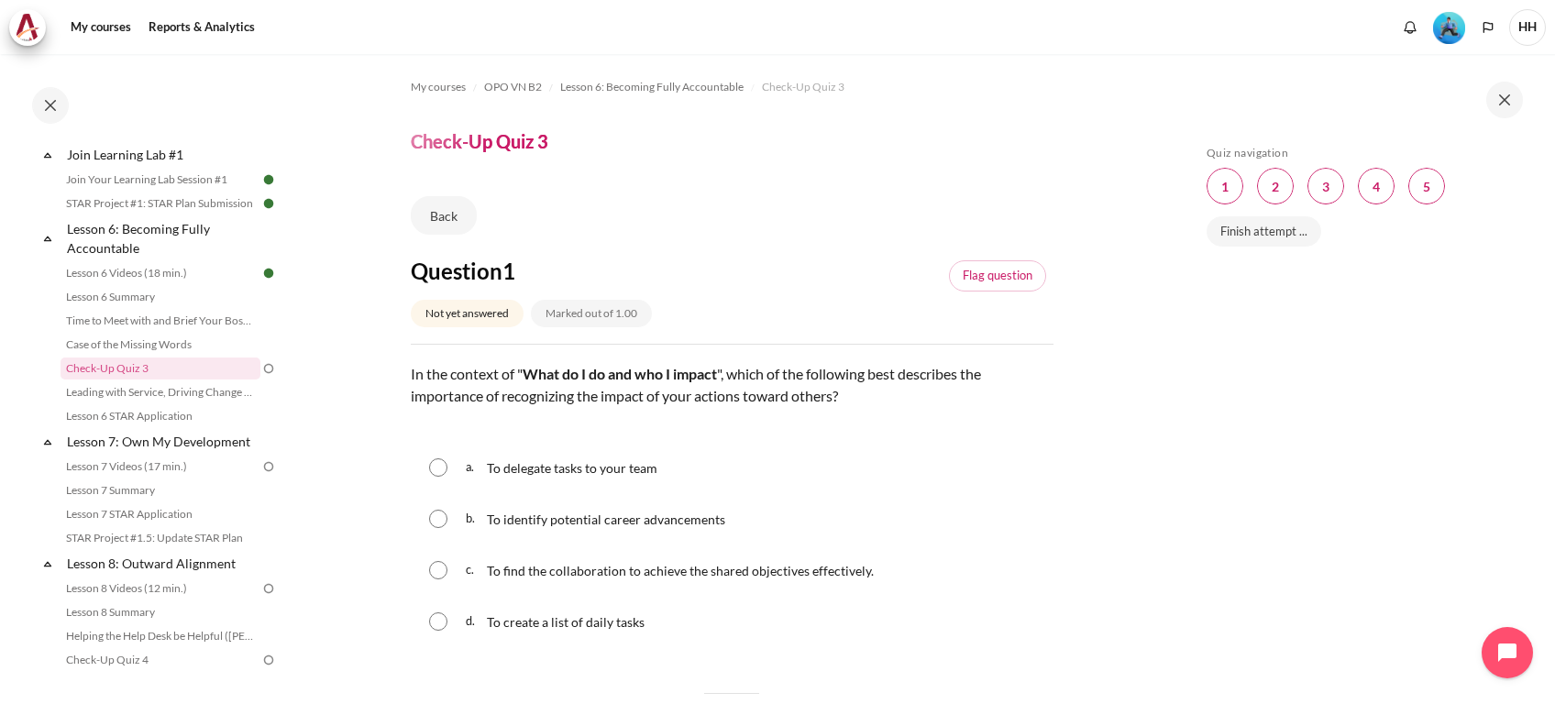
click at [436, 570] on input "Content" at bounding box center [438, 570] width 18 height 18
radio input "true"
click at [990, 279] on link "Flag question" at bounding box center [997, 275] width 97 height 31
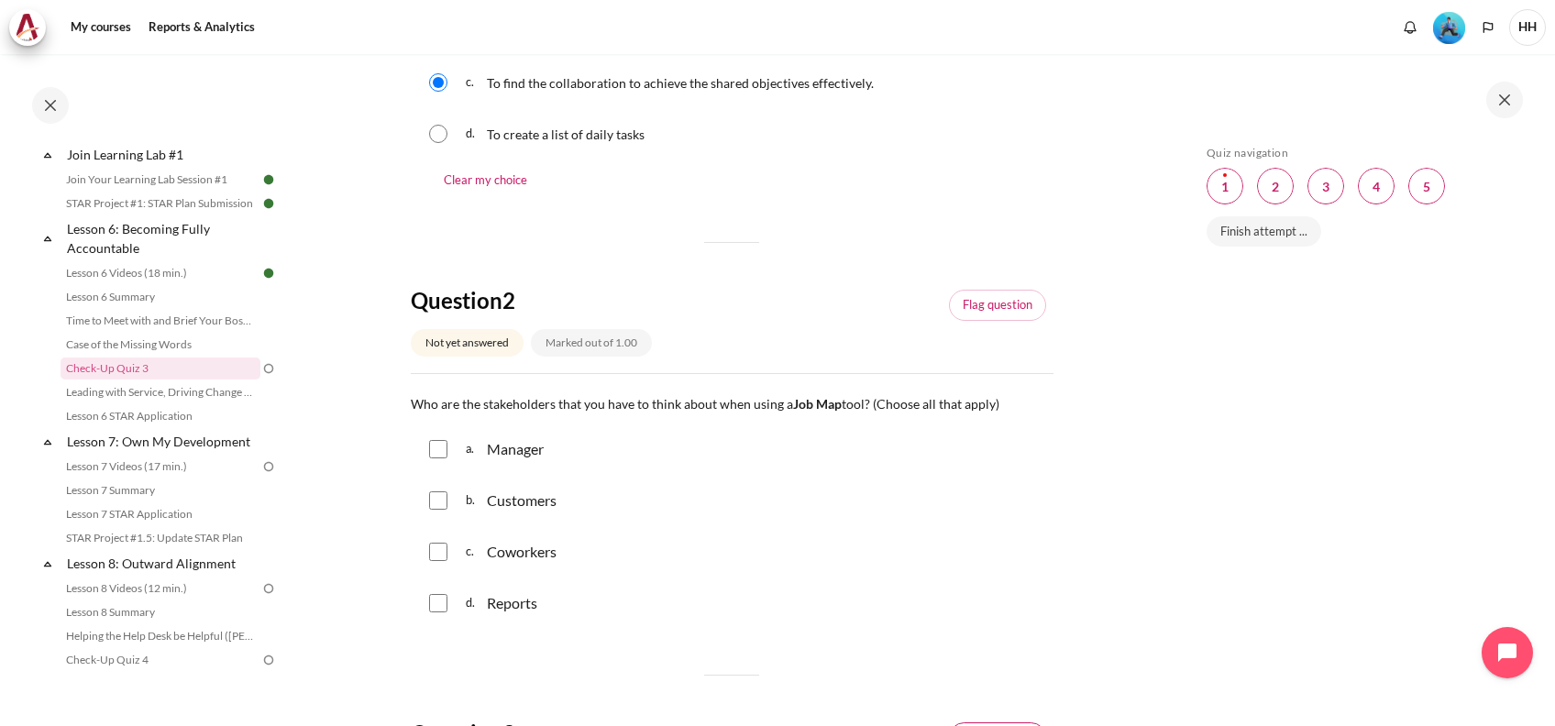
scroll to position [407, 0]
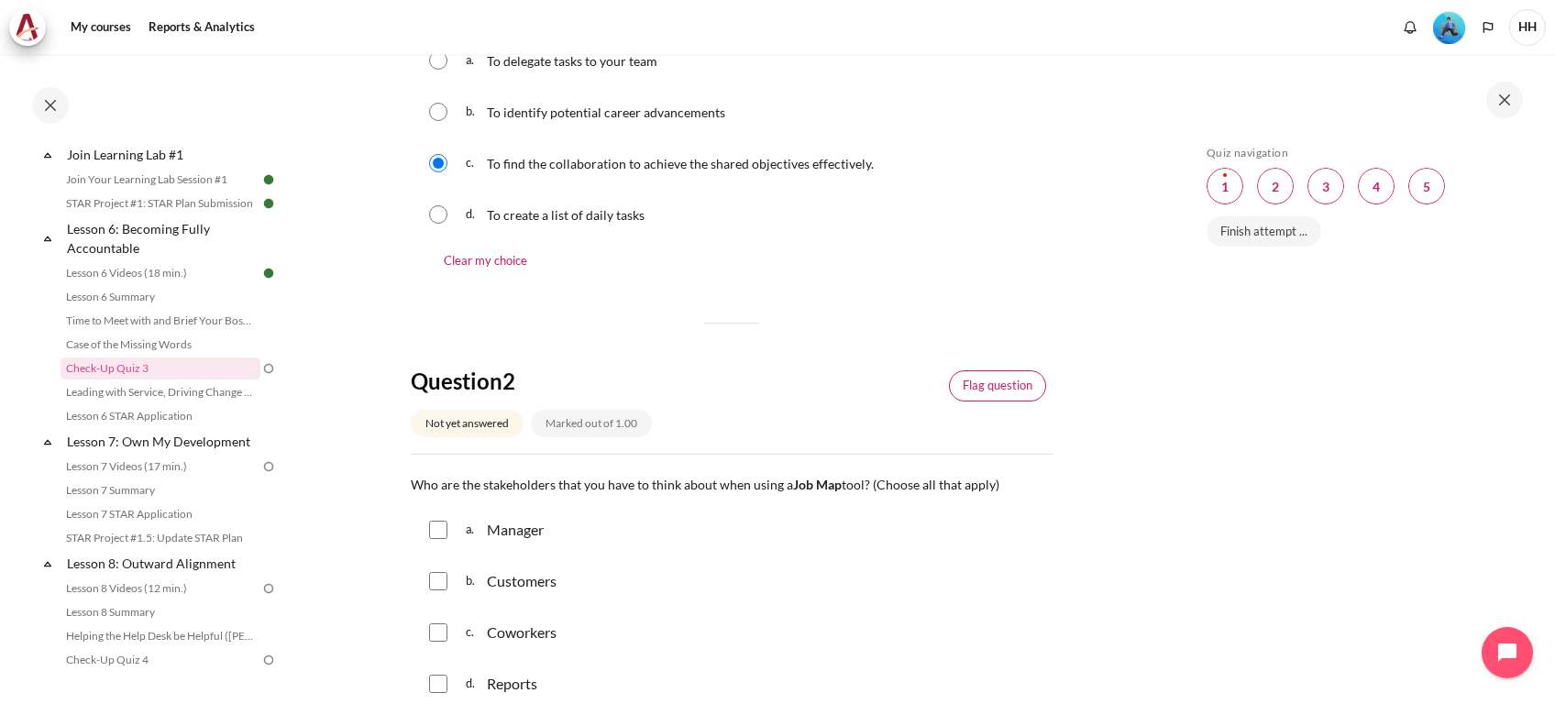
click at [986, 387] on link "Flag question" at bounding box center [997, 385] width 97 height 31
click at [440, 634] on input "Content" at bounding box center [438, 632] width 18 height 18
checkbox input "true"
drag, startPoint x: 443, startPoint y: 577, endPoint x: 462, endPoint y: 595, distance: 26.6
click at [443, 578] on input "Content" at bounding box center [438, 581] width 18 height 18
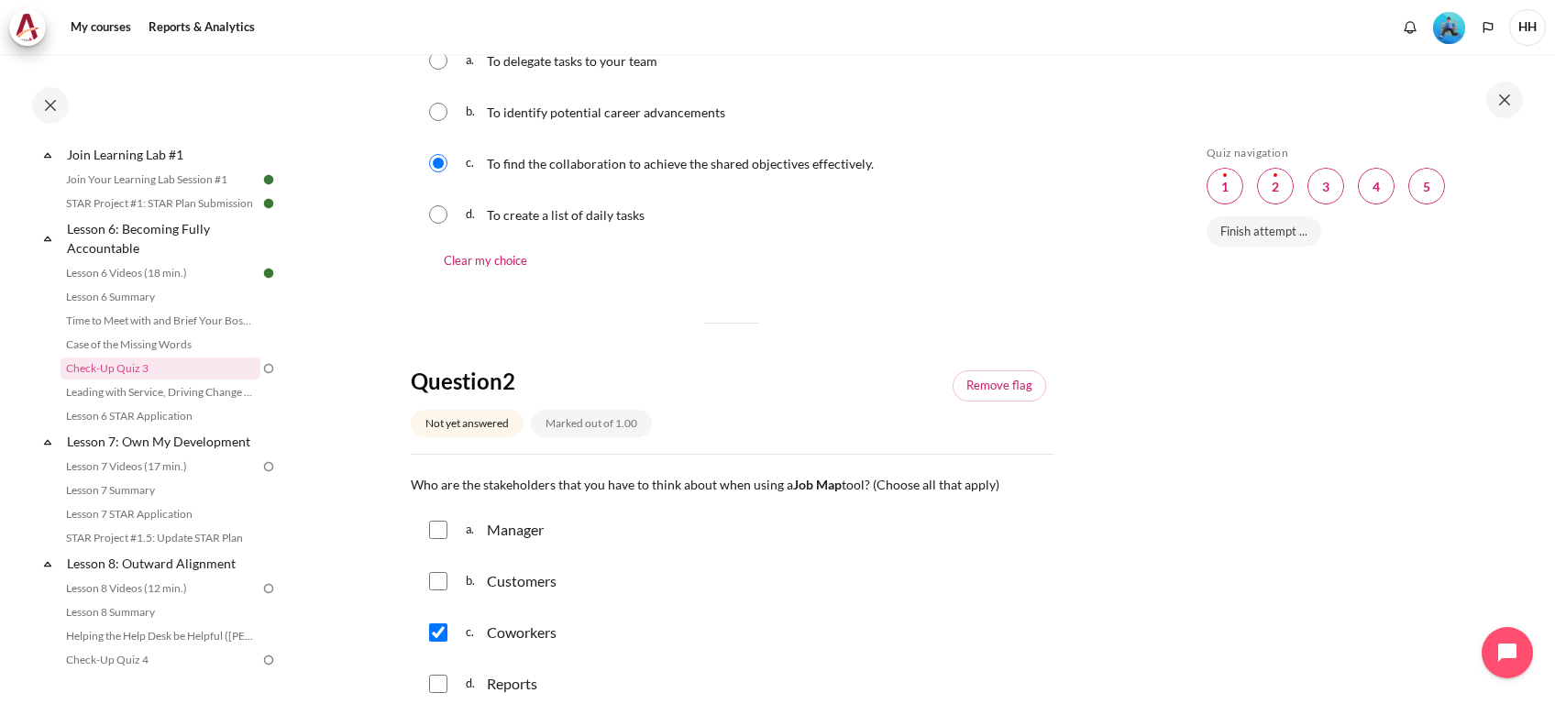
checkbox input "true"
click at [442, 523] on input "Content" at bounding box center [438, 530] width 18 height 18
checkbox input "true"
click at [436, 682] on input "Content" at bounding box center [438, 684] width 18 height 18
checkbox input "true"
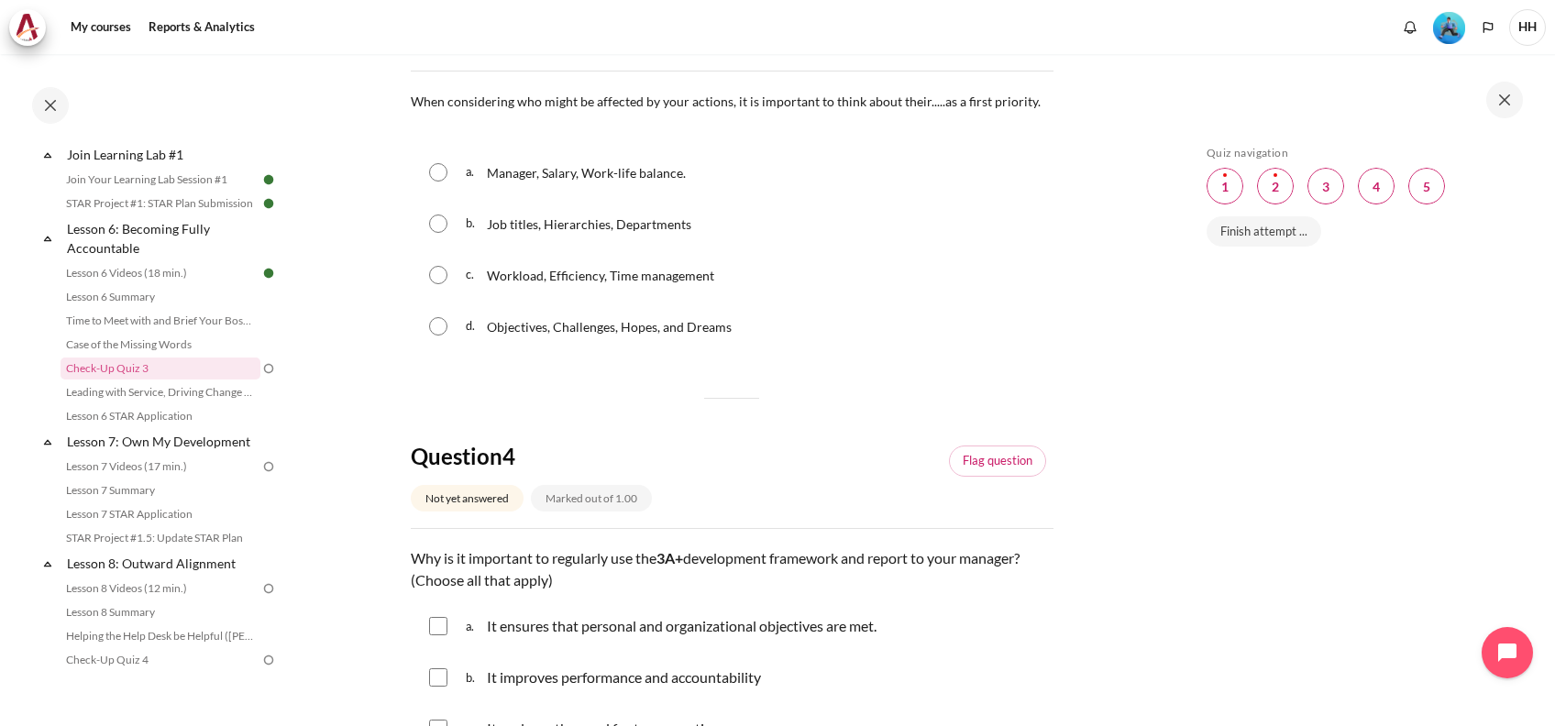
scroll to position [814, 0]
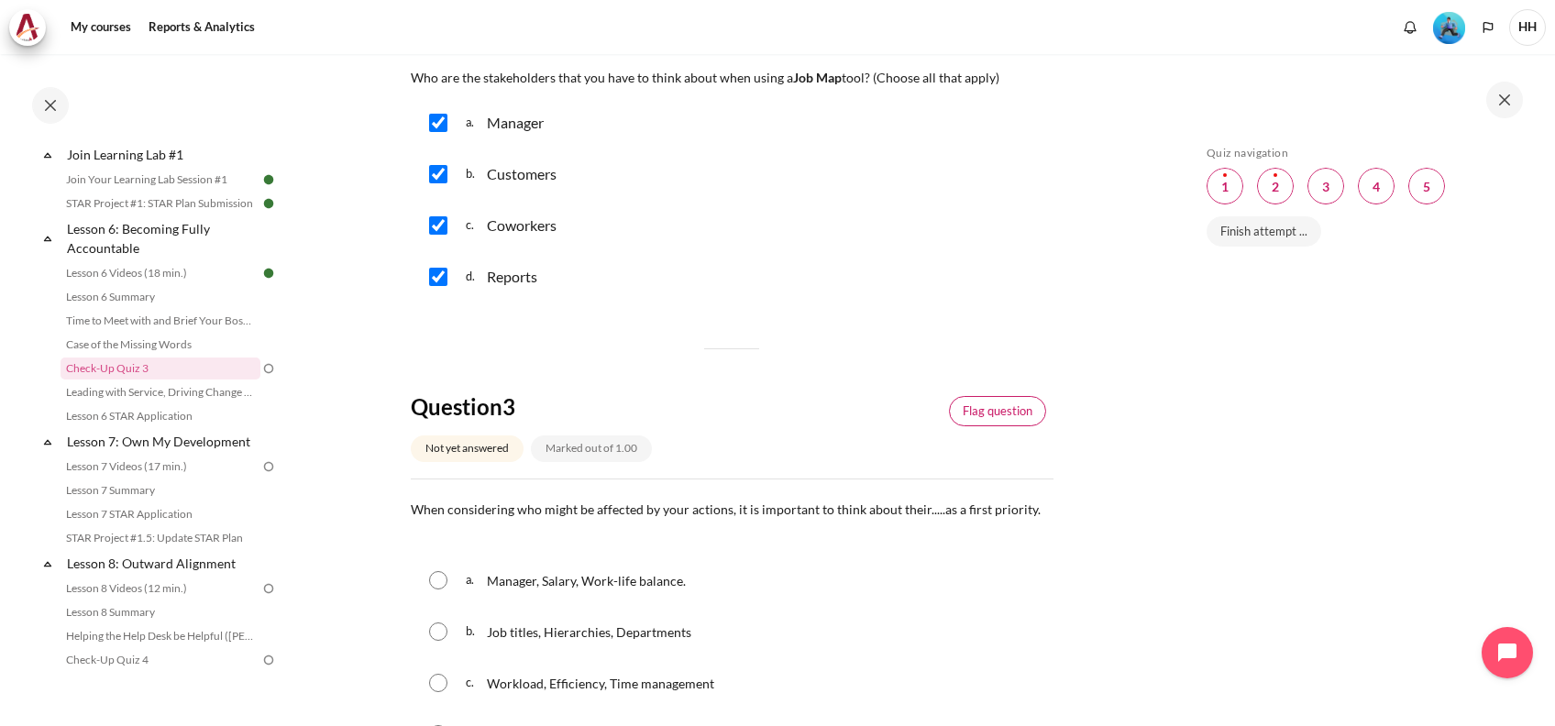
click at [996, 405] on link "Flag question" at bounding box center [997, 411] width 97 height 31
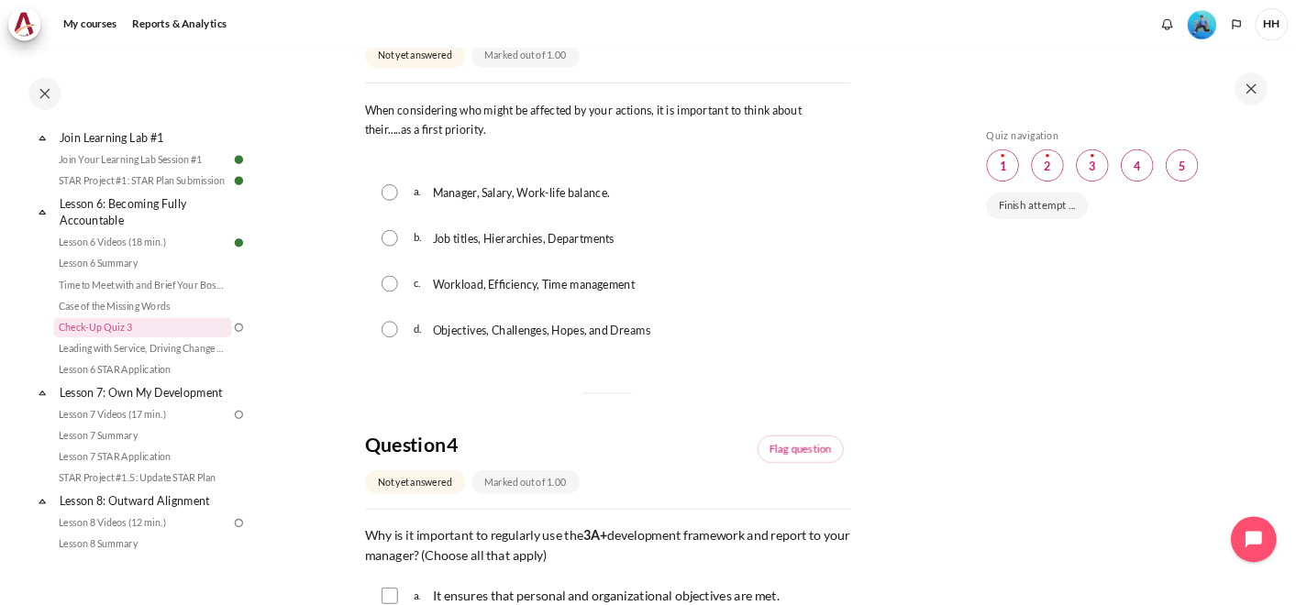
scroll to position [1222, 0]
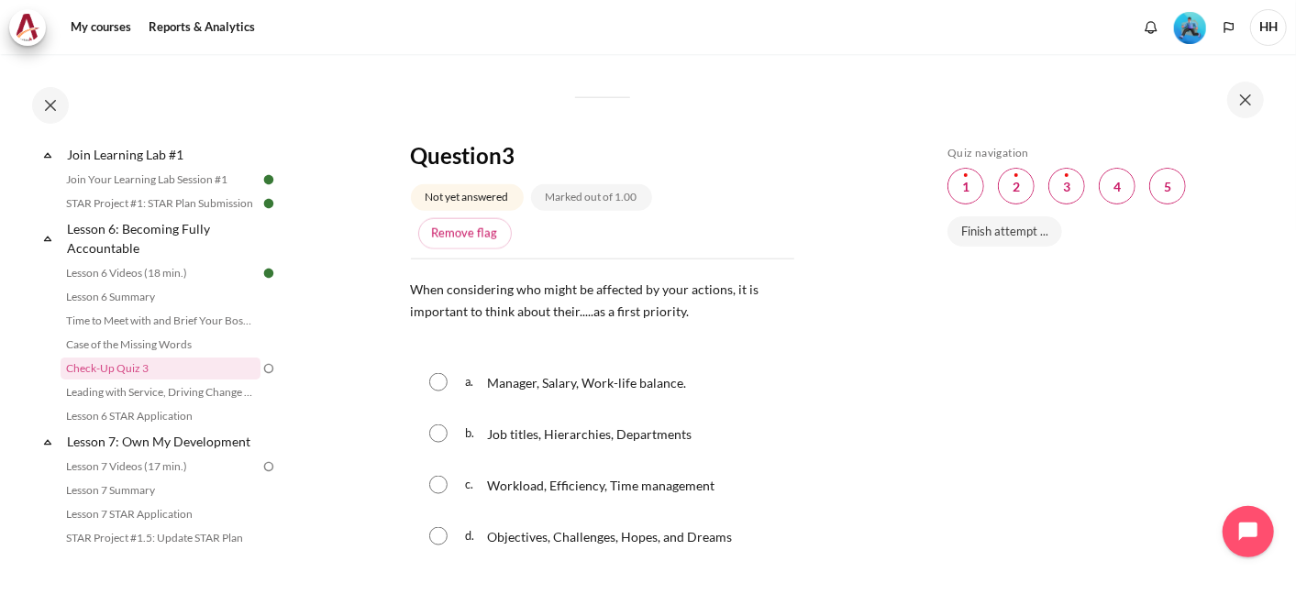
click at [433, 483] on input "Content" at bounding box center [438, 485] width 18 height 18
radio input "true"
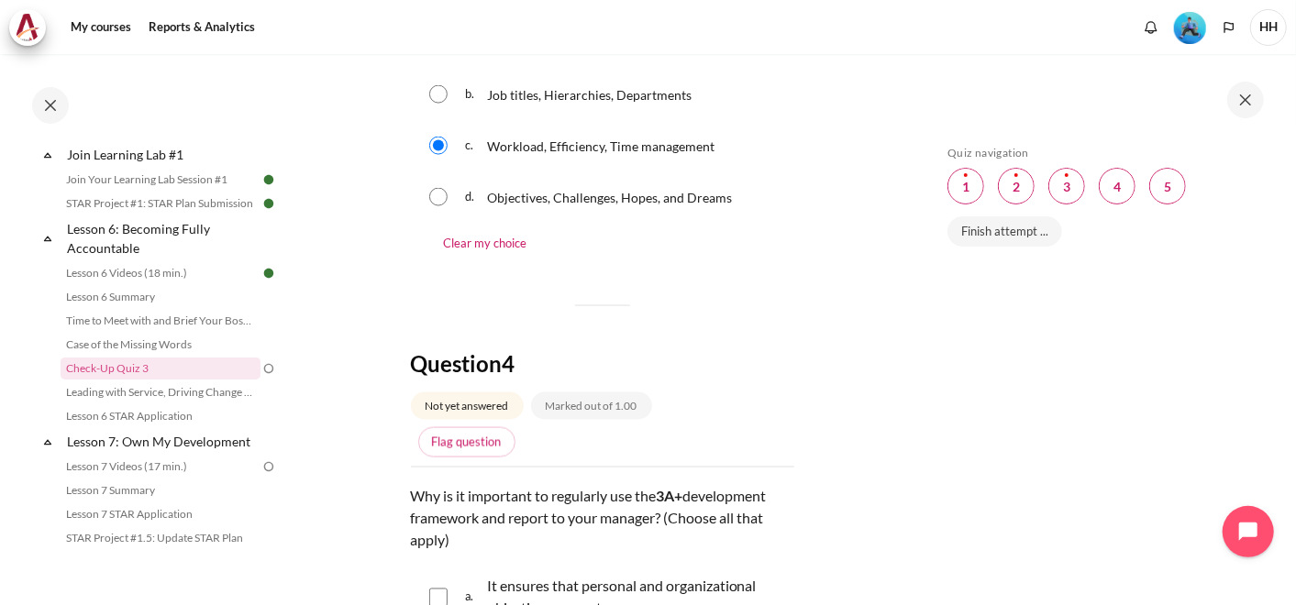
scroll to position [1902, 0]
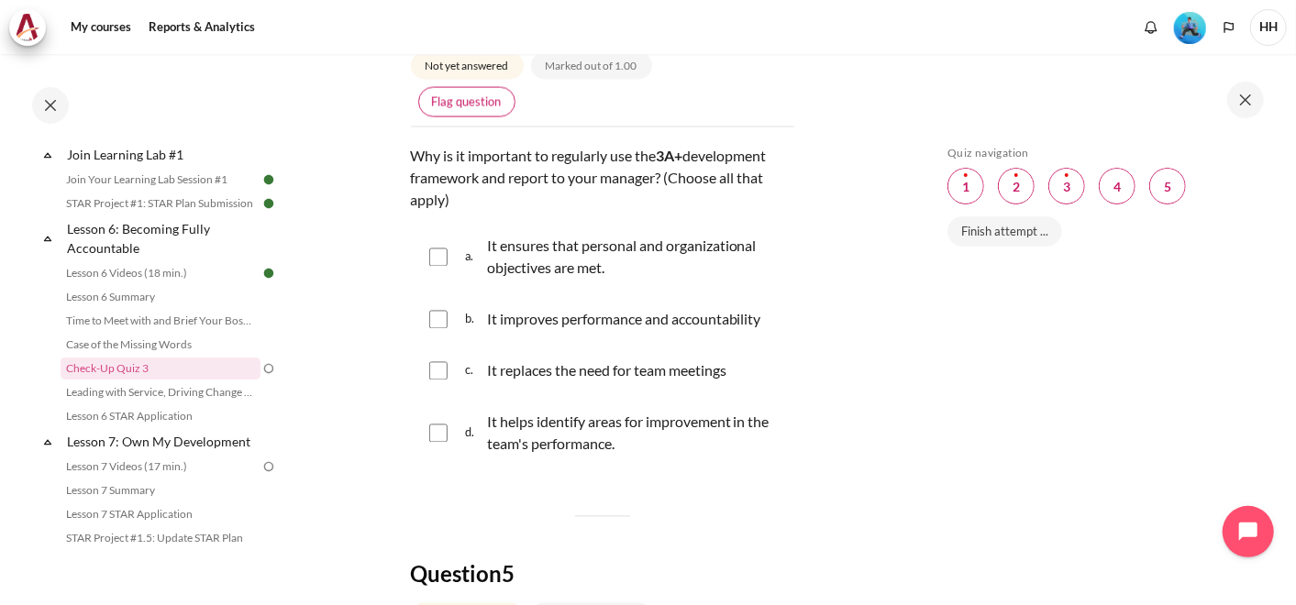
click at [454, 94] on link "Flag question" at bounding box center [466, 102] width 97 height 31
click at [440, 248] on input "Content" at bounding box center [438, 257] width 18 height 18
checkbox input "true"
click at [436, 322] on input "Content" at bounding box center [438, 320] width 18 height 18
checkbox input "true"
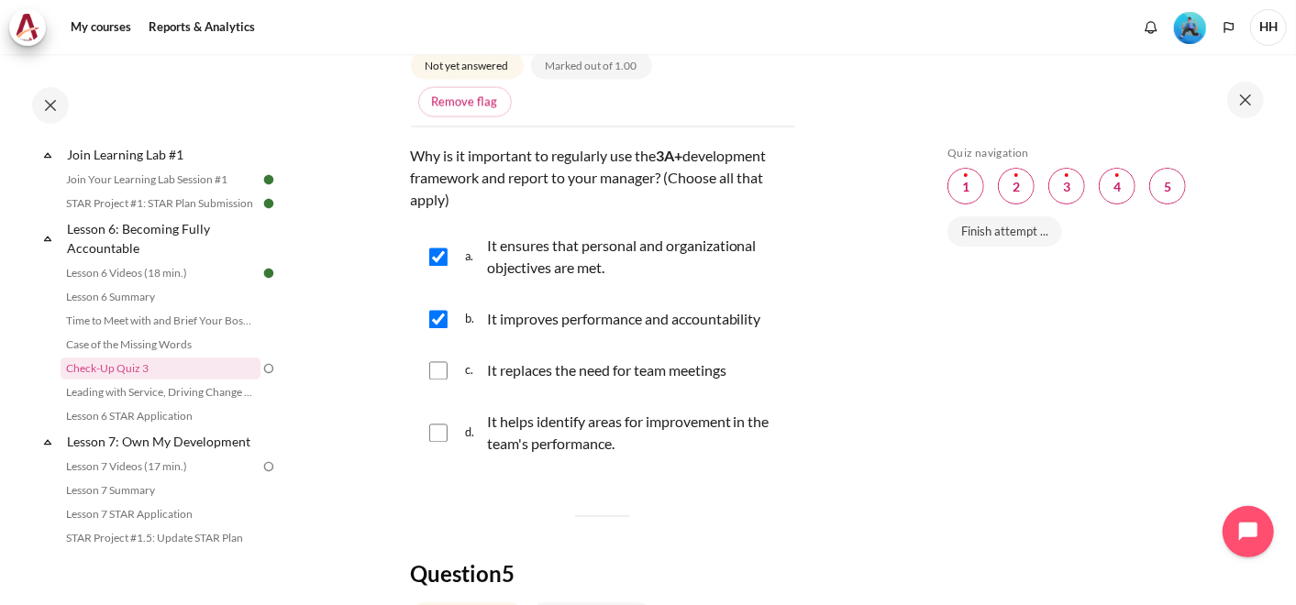
click at [432, 376] on div "c. It replaces the need for team meetings" at bounding box center [602, 372] width 383 height 48
click at [439, 363] on input "Content" at bounding box center [438, 371] width 18 height 18
checkbox input "false"
click at [441, 429] on input "Content" at bounding box center [438, 434] width 18 height 18
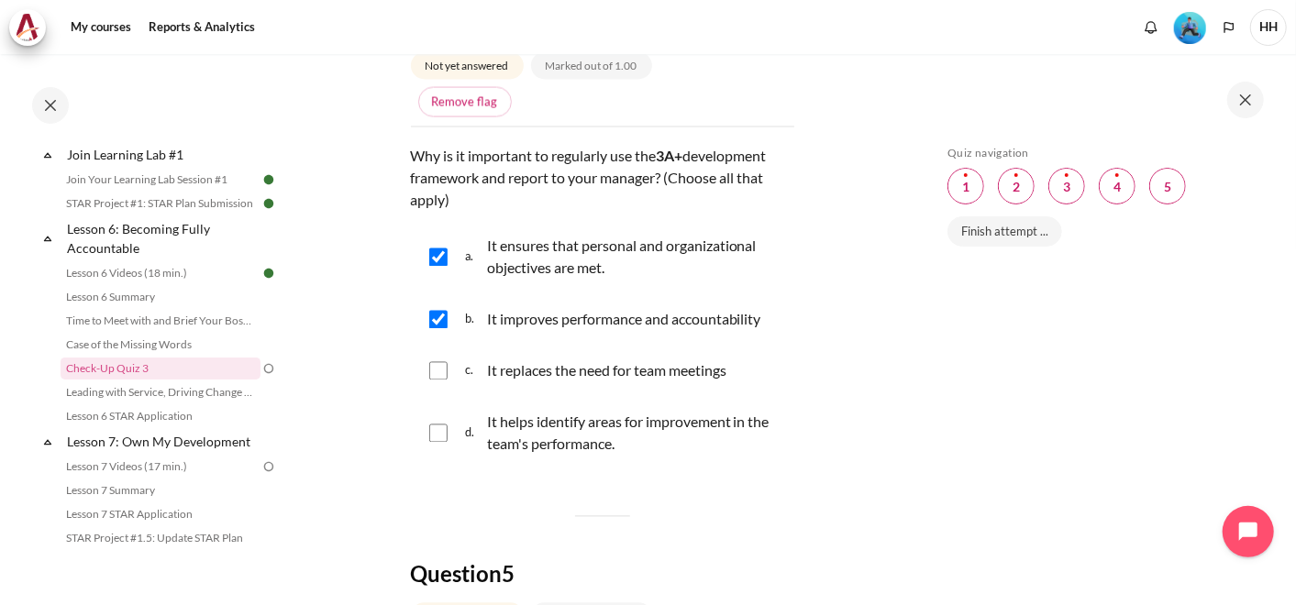
checkbox input "true"
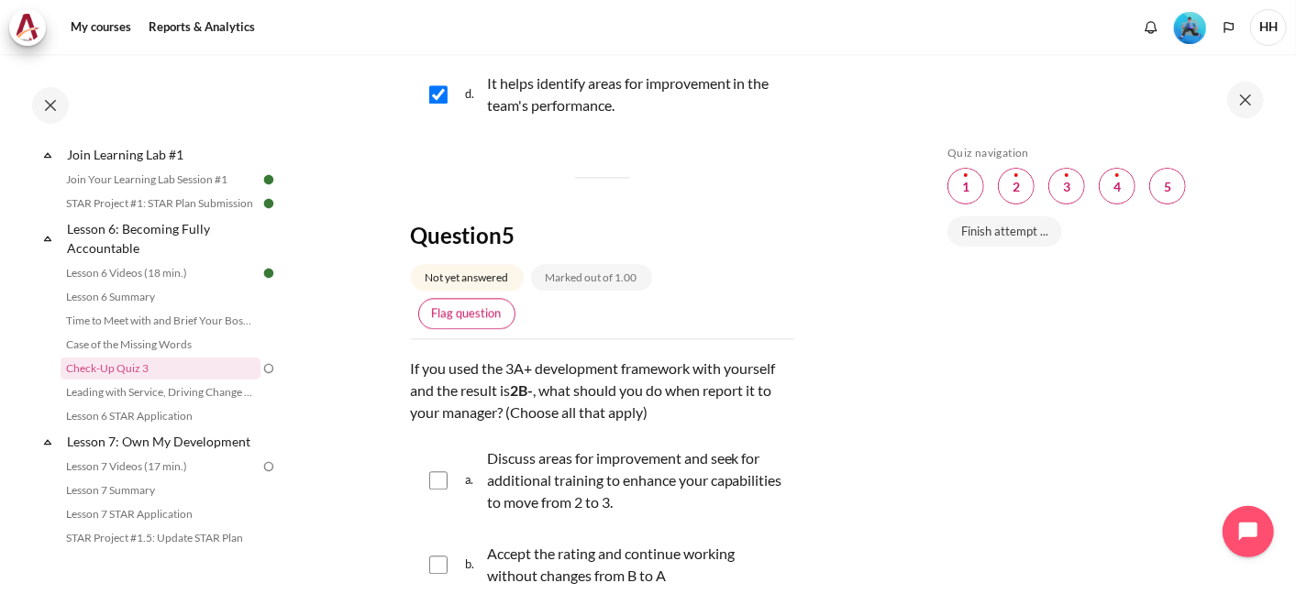
click at [481, 304] on link "Flag question" at bounding box center [466, 313] width 97 height 31
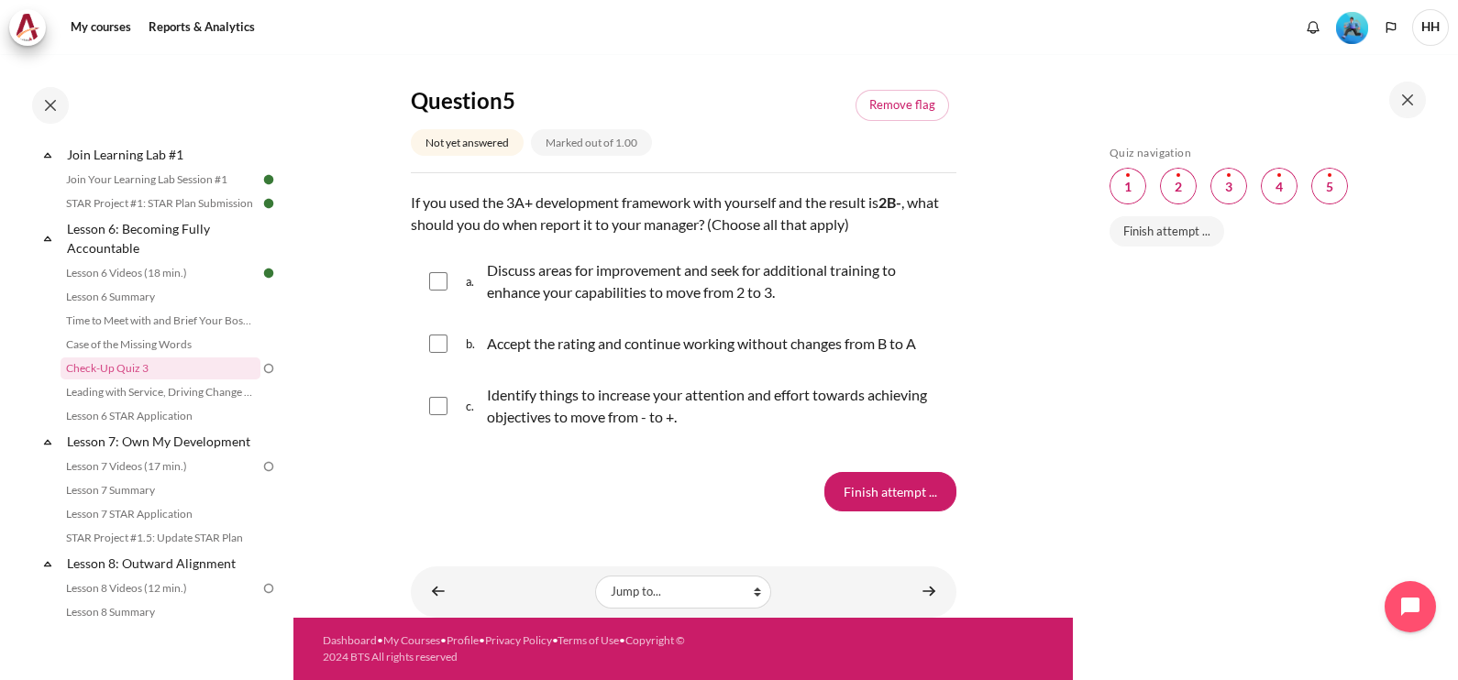
scroll to position [2111, 0]
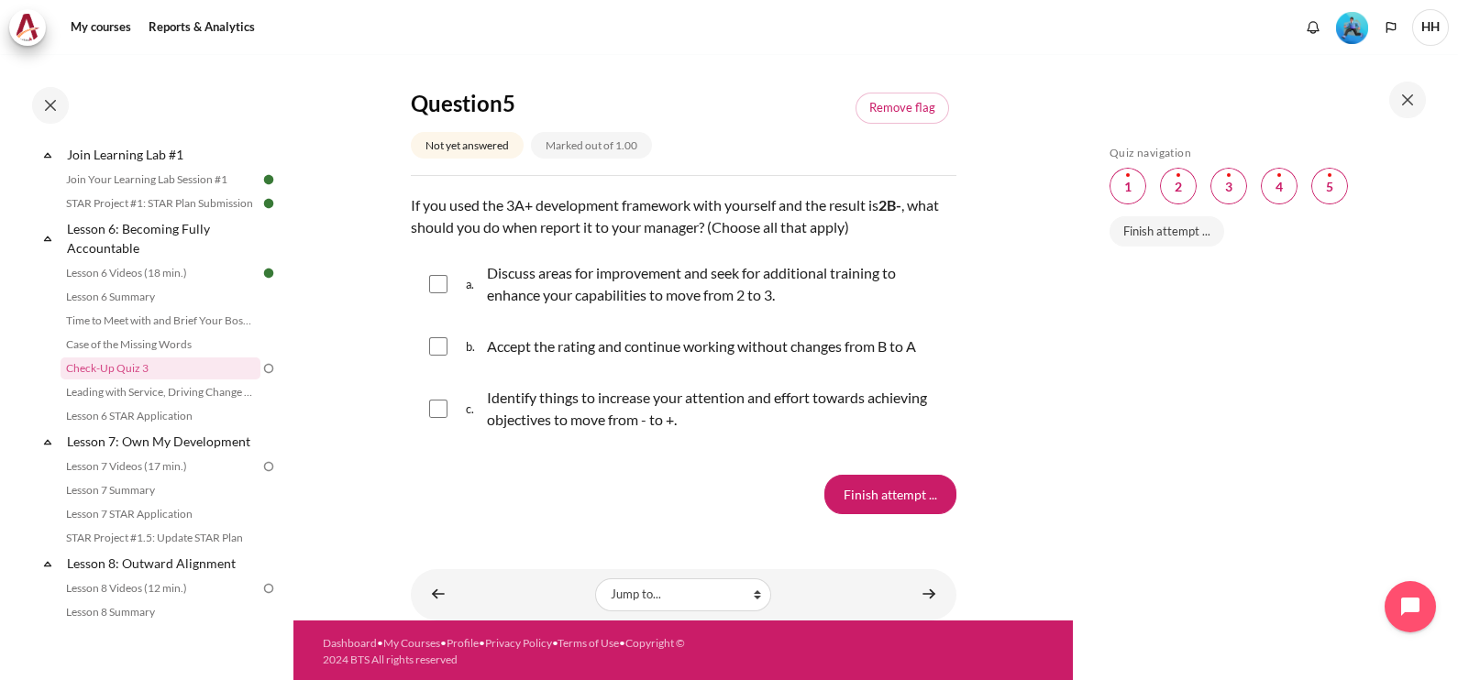
click at [431, 408] on input "Content" at bounding box center [438, 409] width 18 height 18
checkbox input "true"
click at [441, 297] on div "a. Discuss areas for improvement and seek for additional training to enhance yo…" at bounding box center [684, 284] width 546 height 70
click at [444, 283] on input "Content" at bounding box center [438, 284] width 18 height 18
checkbox input "true"
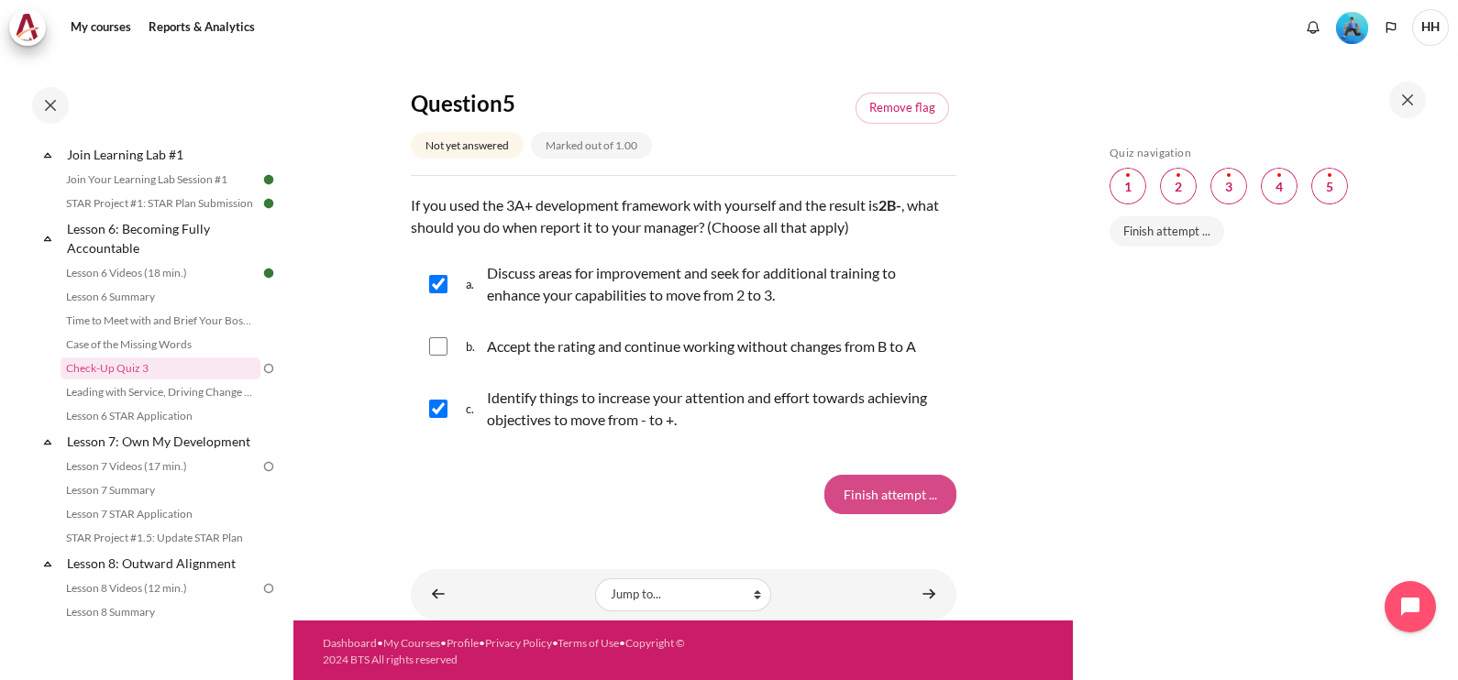
click at [855, 494] on input "Finish attempt ..." at bounding box center [890, 494] width 132 height 39
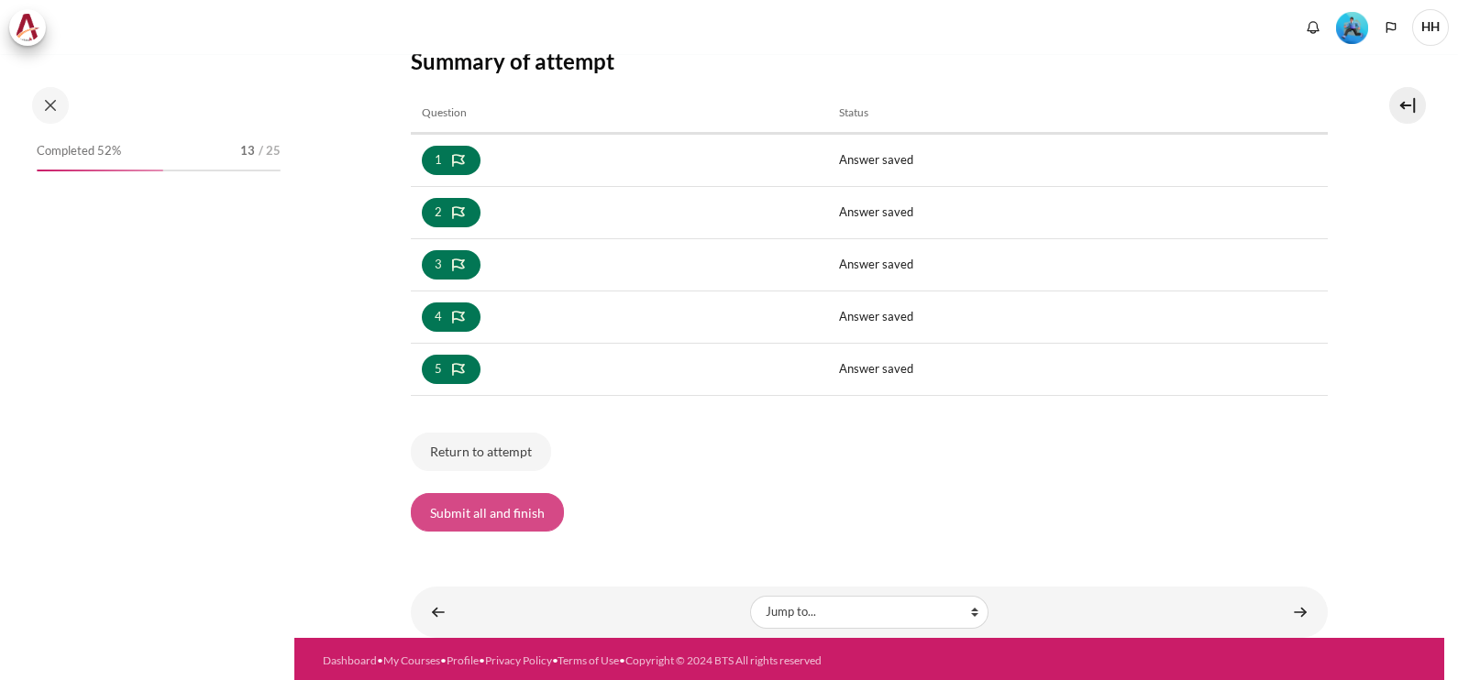
scroll to position [997, 0]
click at [495, 513] on button "Submit all and finish" at bounding box center [487, 512] width 153 height 39
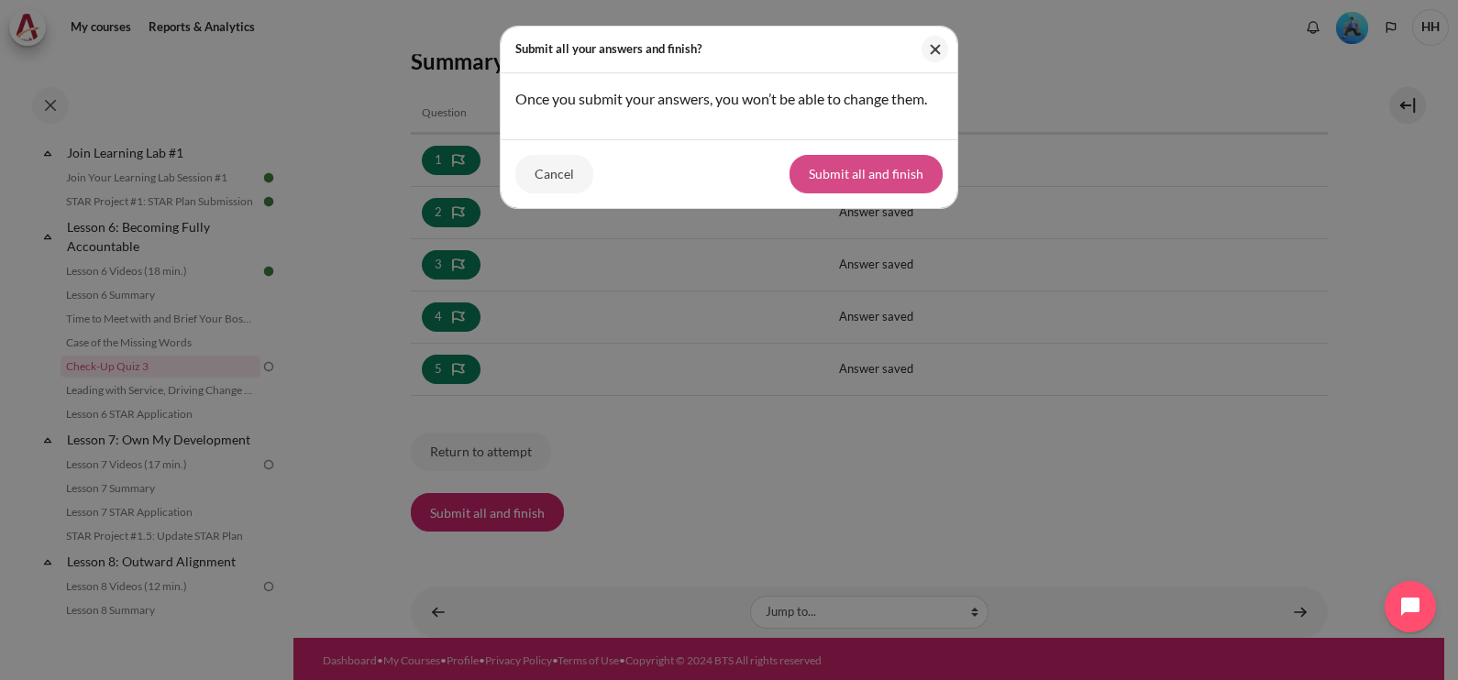
click at [857, 193] on button "Submit all and finish" at bounding box center [865, 174] width 153 height 39
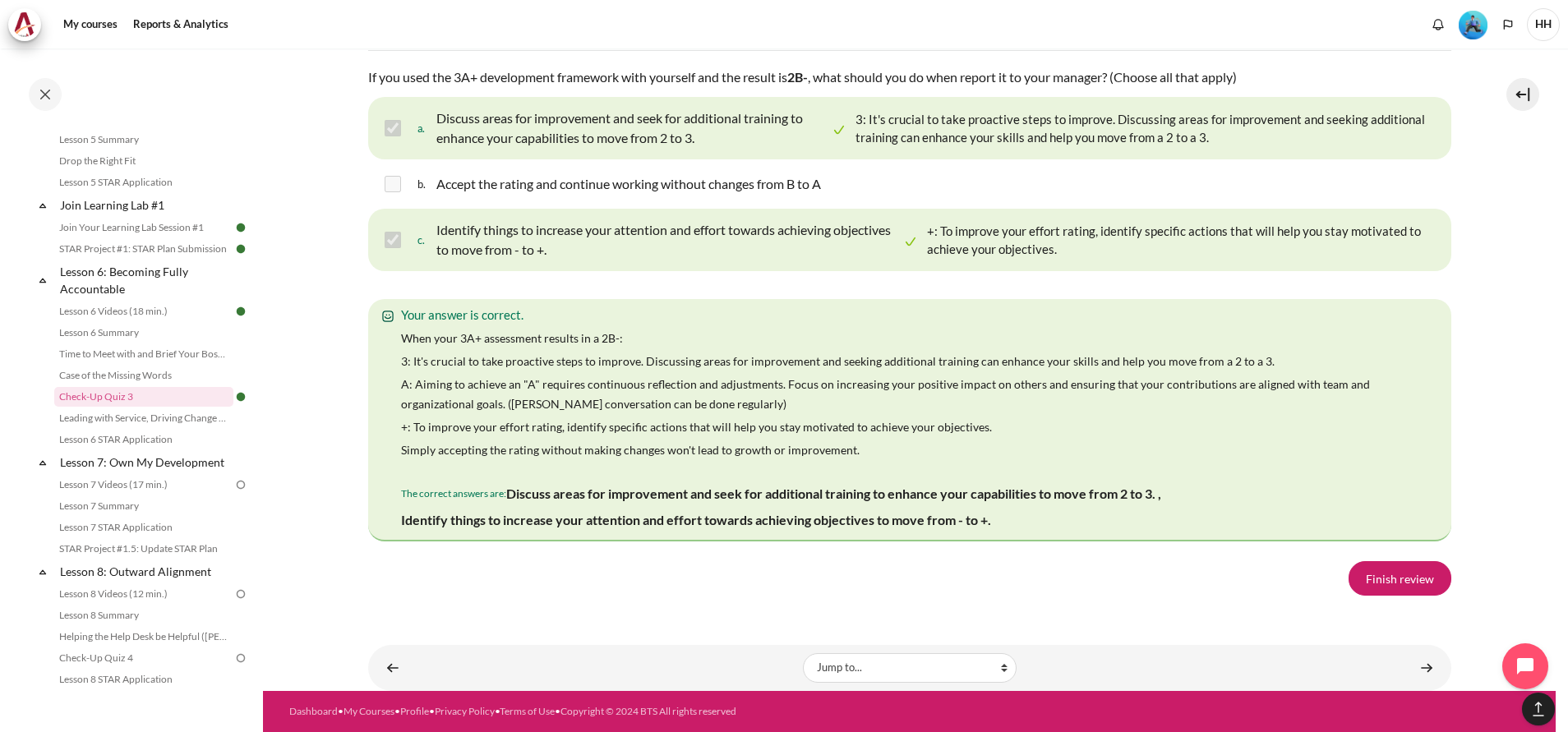
scroll to position [2874, 0]
click at [1306, 596] on link "Finish review" at bounding box center [1400, 578] width 103 height 35
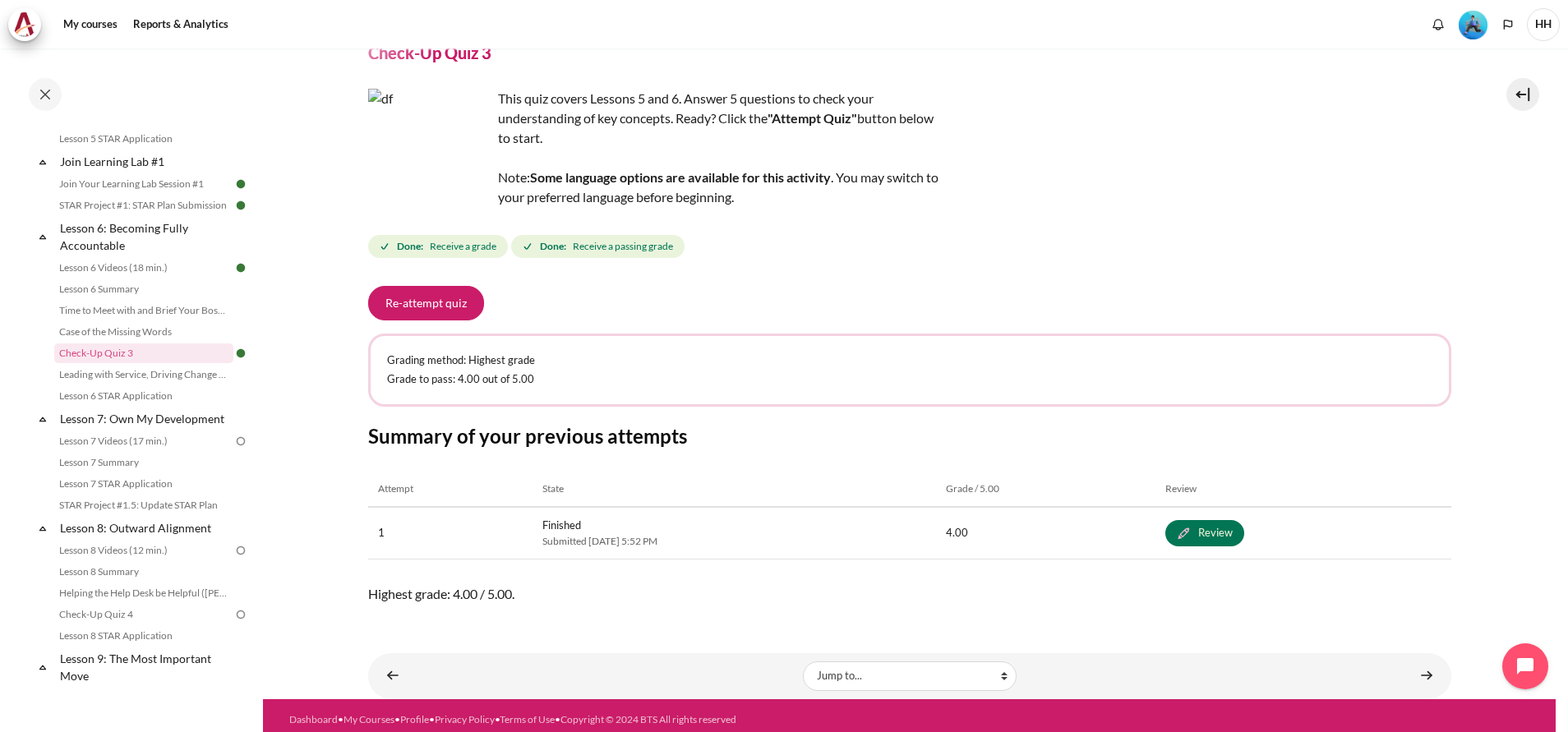
scroll to position [82, 0]
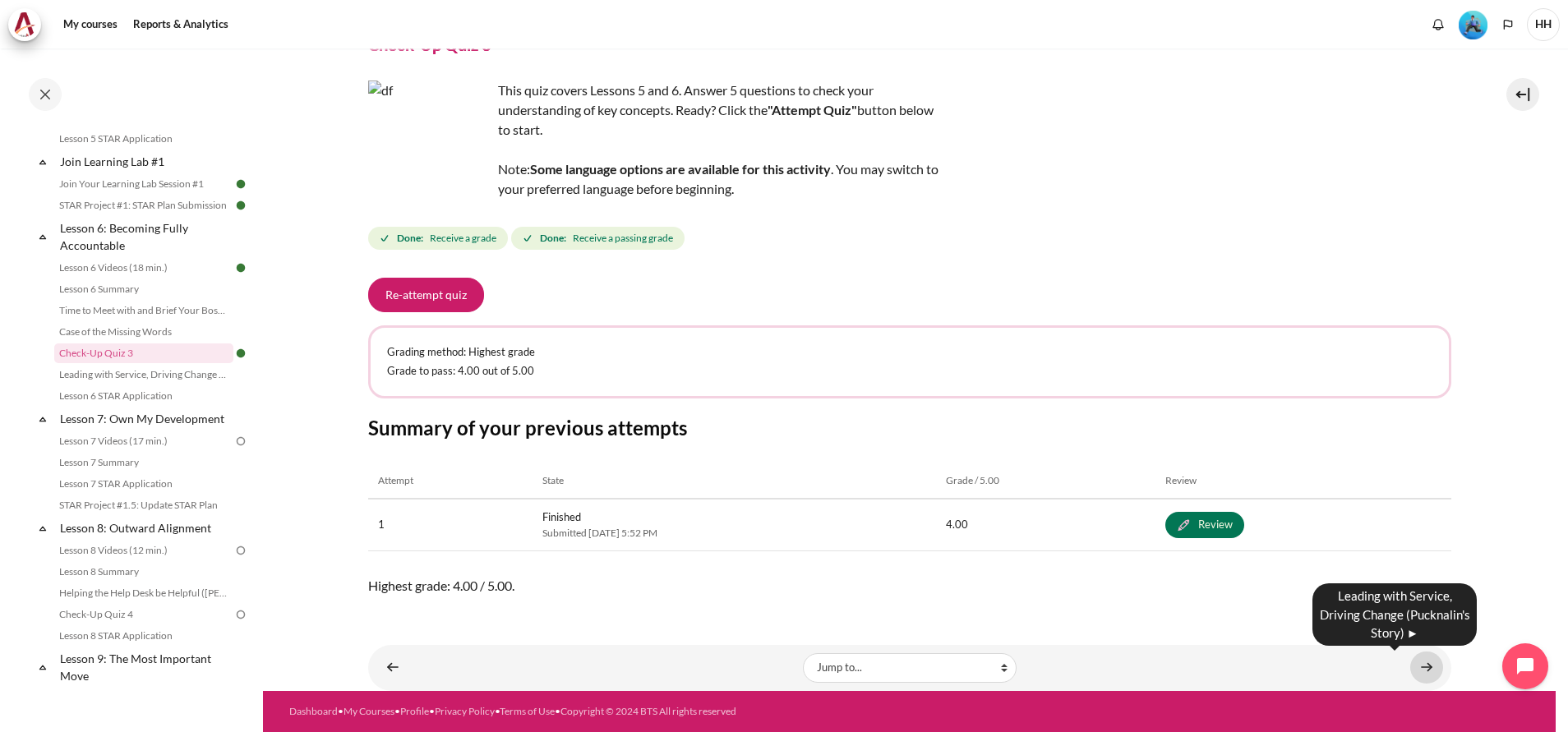
click at [1416, 661] on link "Content" at bounding box center [1426, 667] width 33 height 32
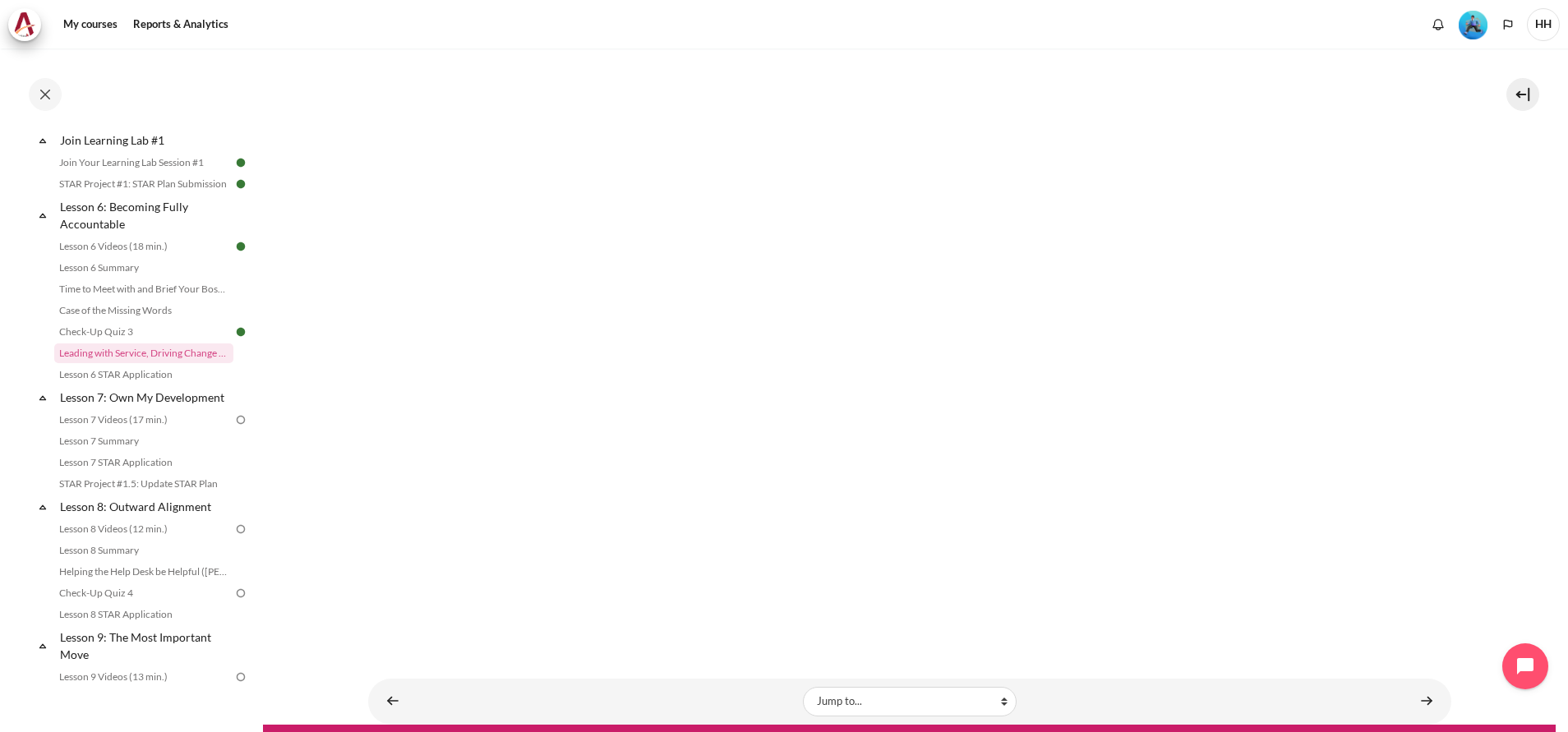
scroll to position [298, 0]
